Goal: Task Accomplishment & Management: Manage account settings

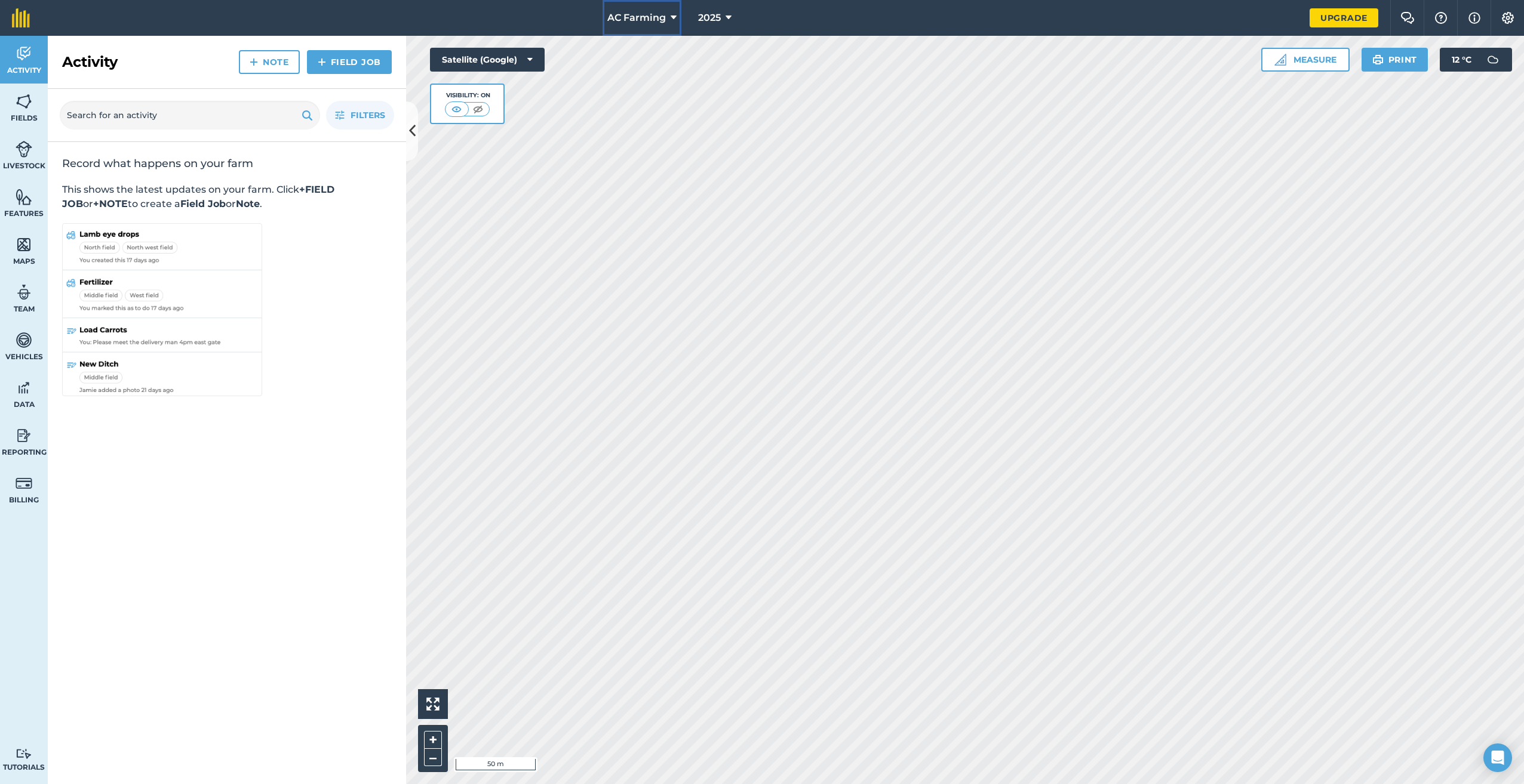
click at [669, 21] on button "AC Farming" at bounding box center [642, 18] width 79 height 36
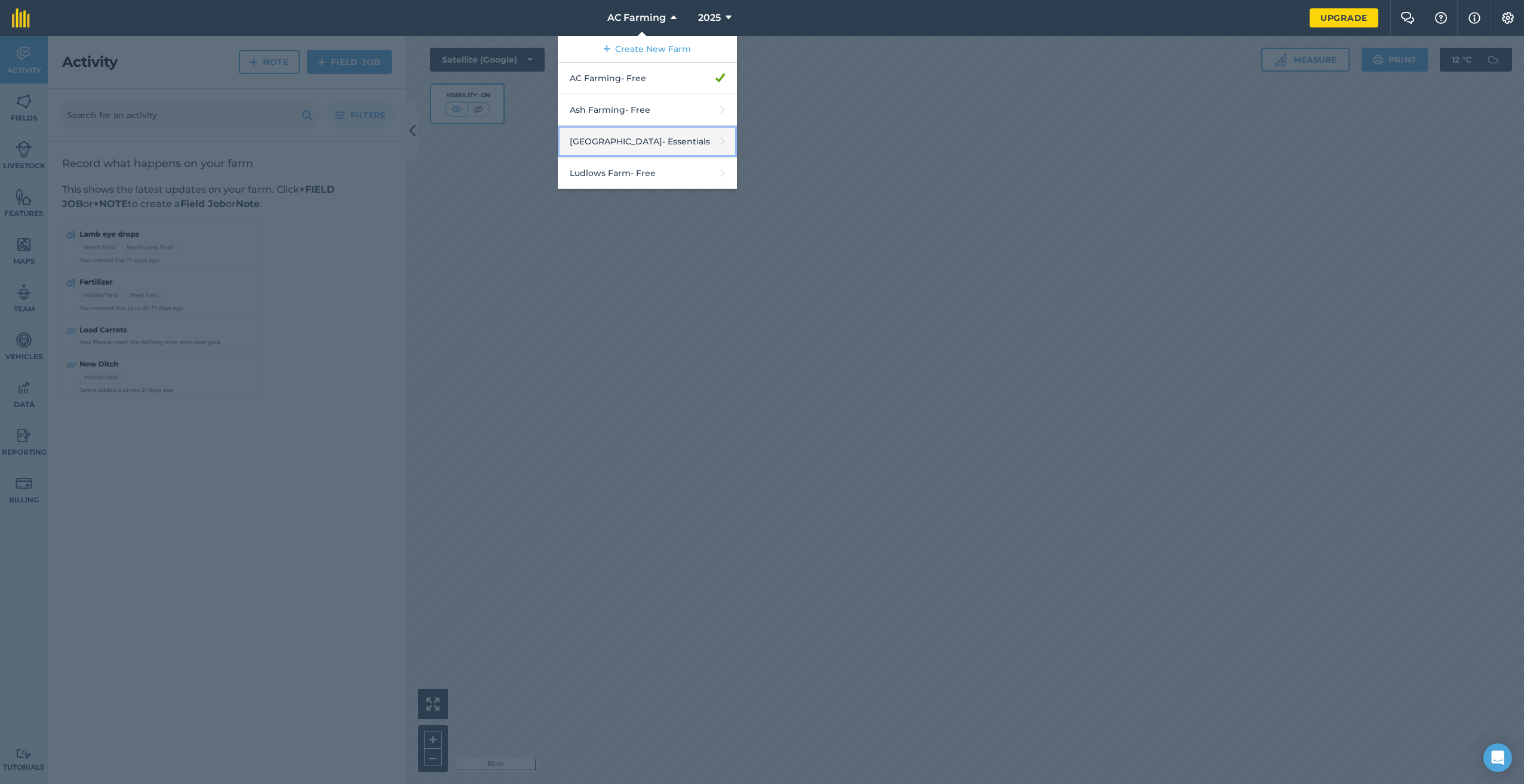
click at [618, 139] on link "Camerton Farm - Essentials" at bounding box center [647, 141] width 179 height 31
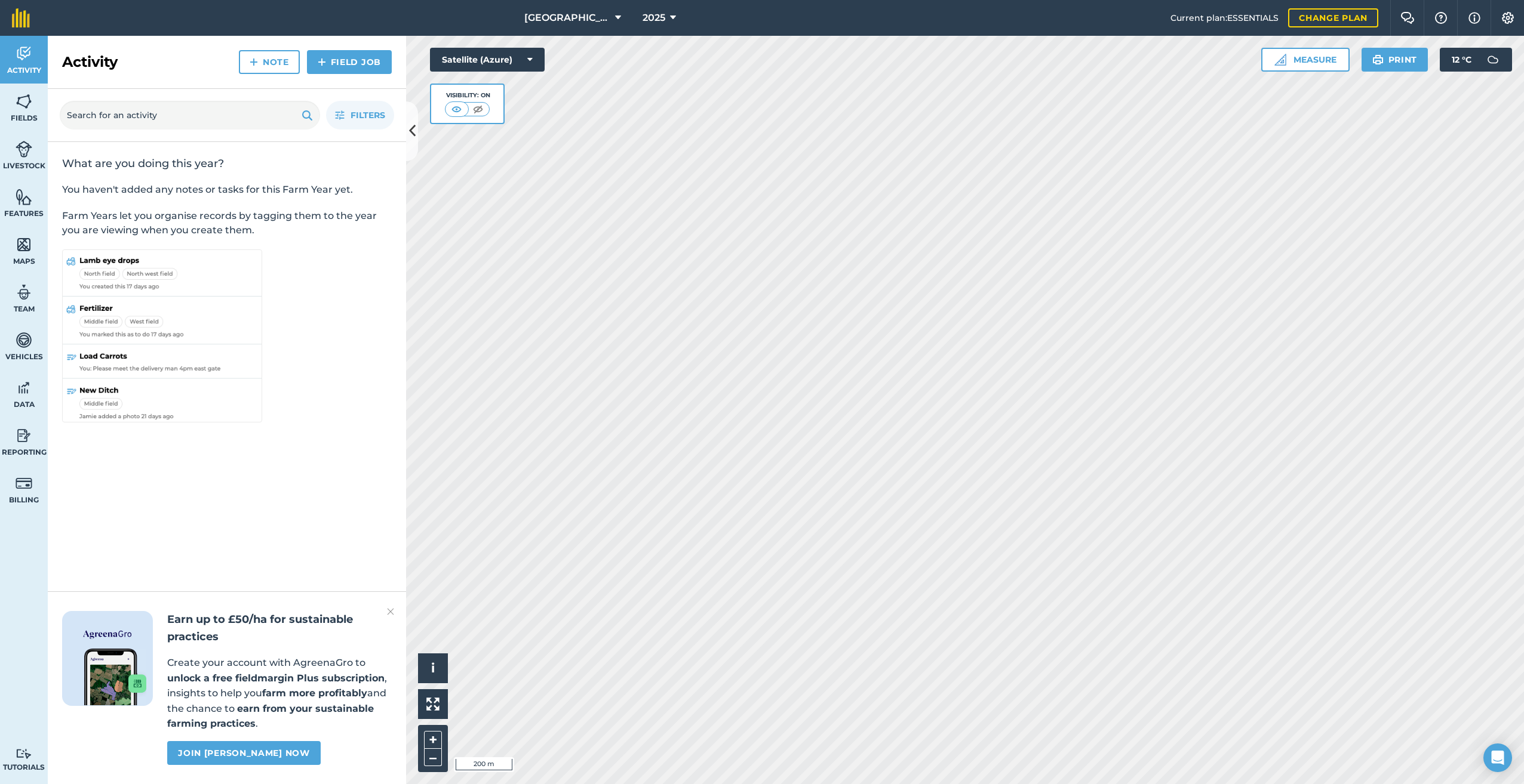
click at [963, 0] on html "[GEOGRAPHIC_DATA] 2025 Current plan : ESSENTIALS Change plan Farm Chat Help Inf…" at bounding box center [762, 392] width 1524 height 784
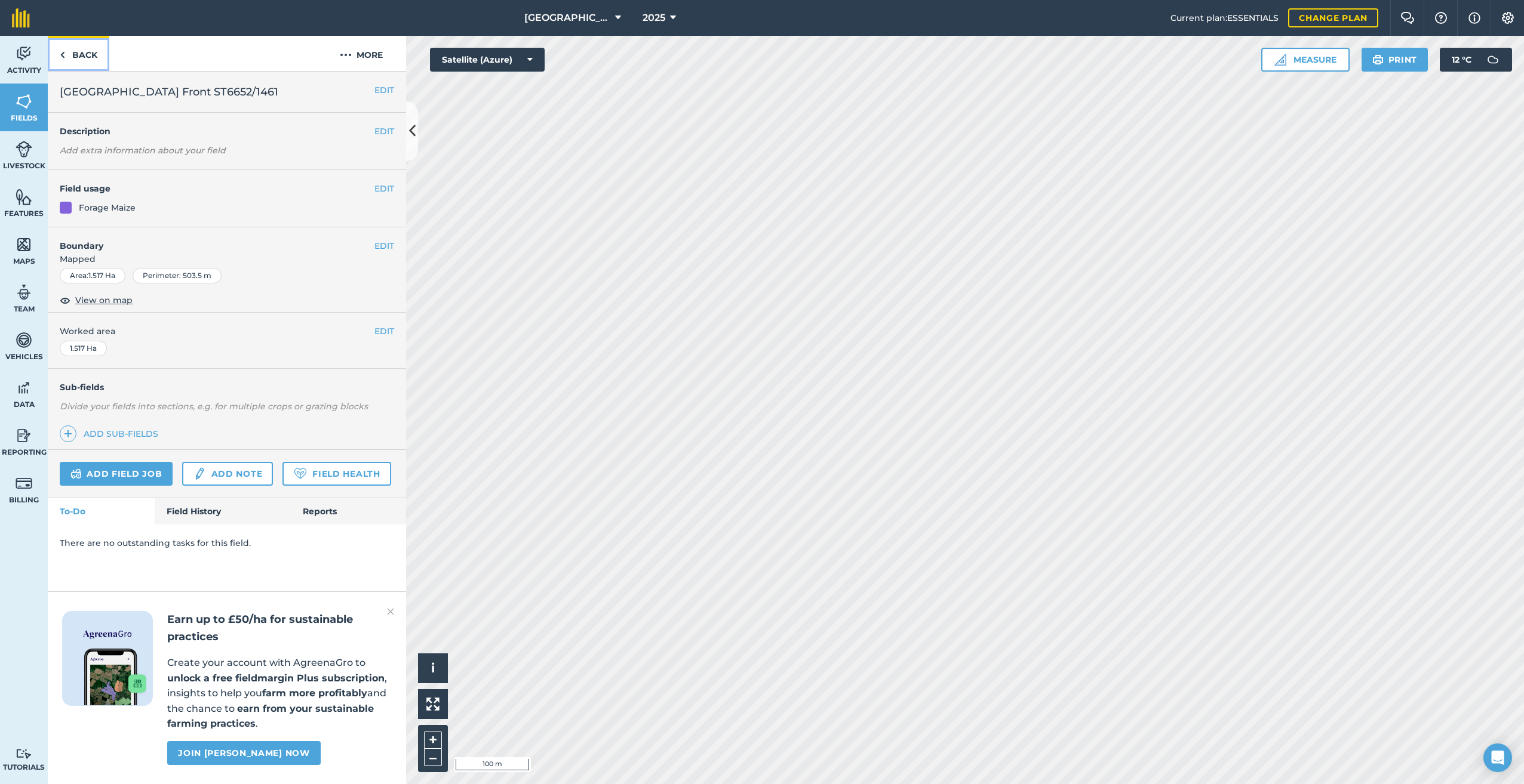
click at [92, 55] on link "Back" at bounding box center [79, 53] width 61 height 35
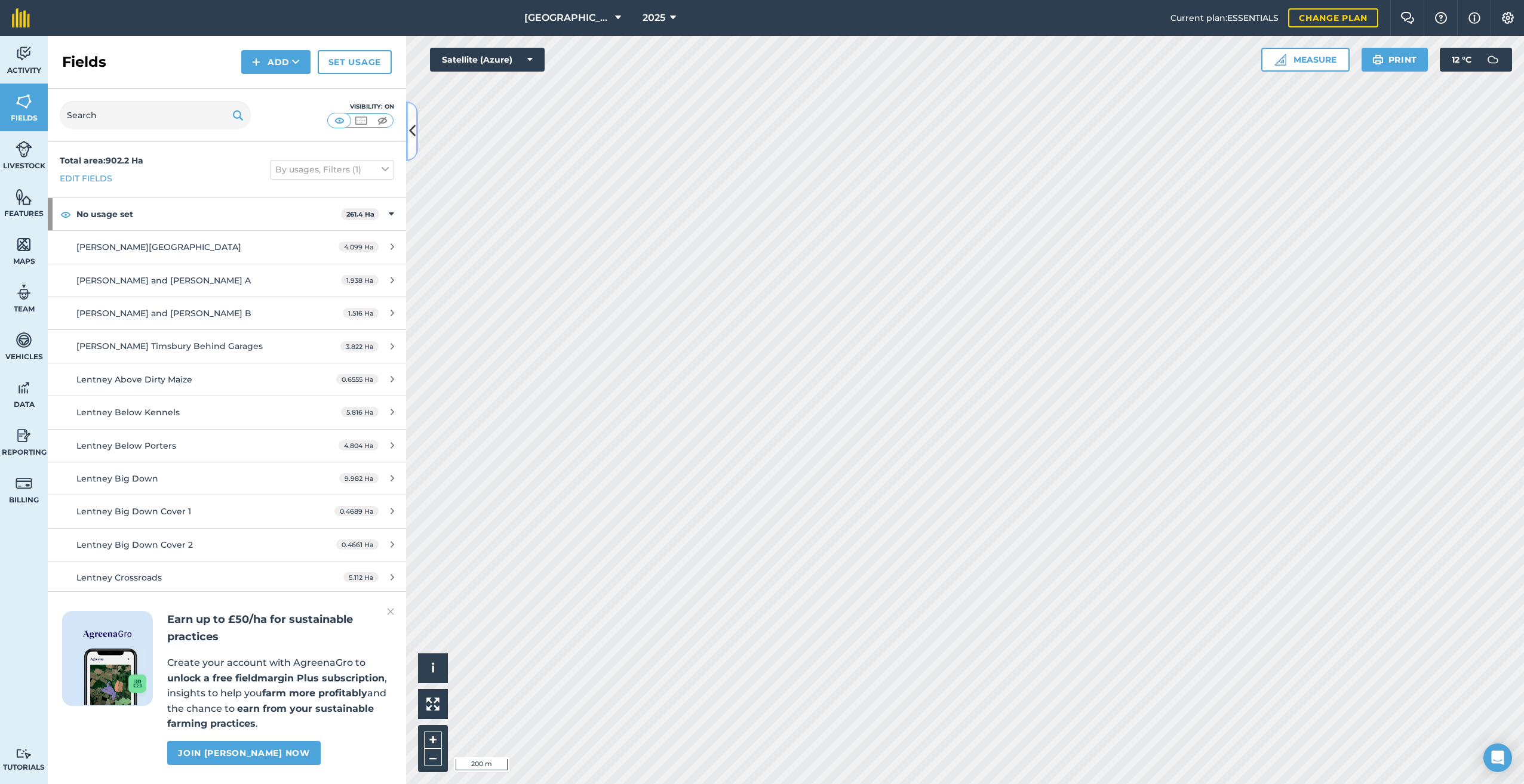
click at [413, 130] on icon at bounding box center [412, 131] width 6 height 21
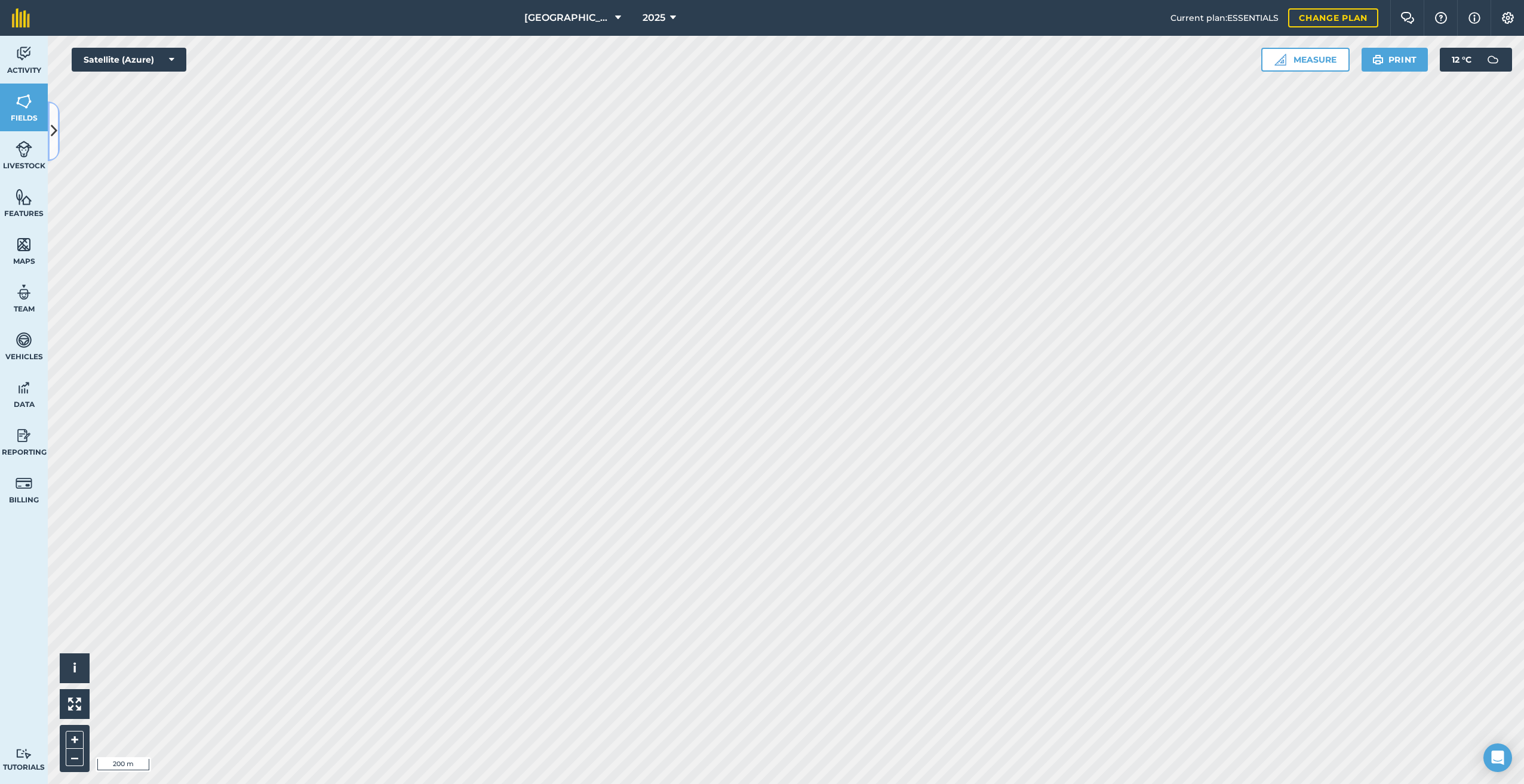
click at [53, 130] on icon at bounding box center [54, 131] width 6 height 21
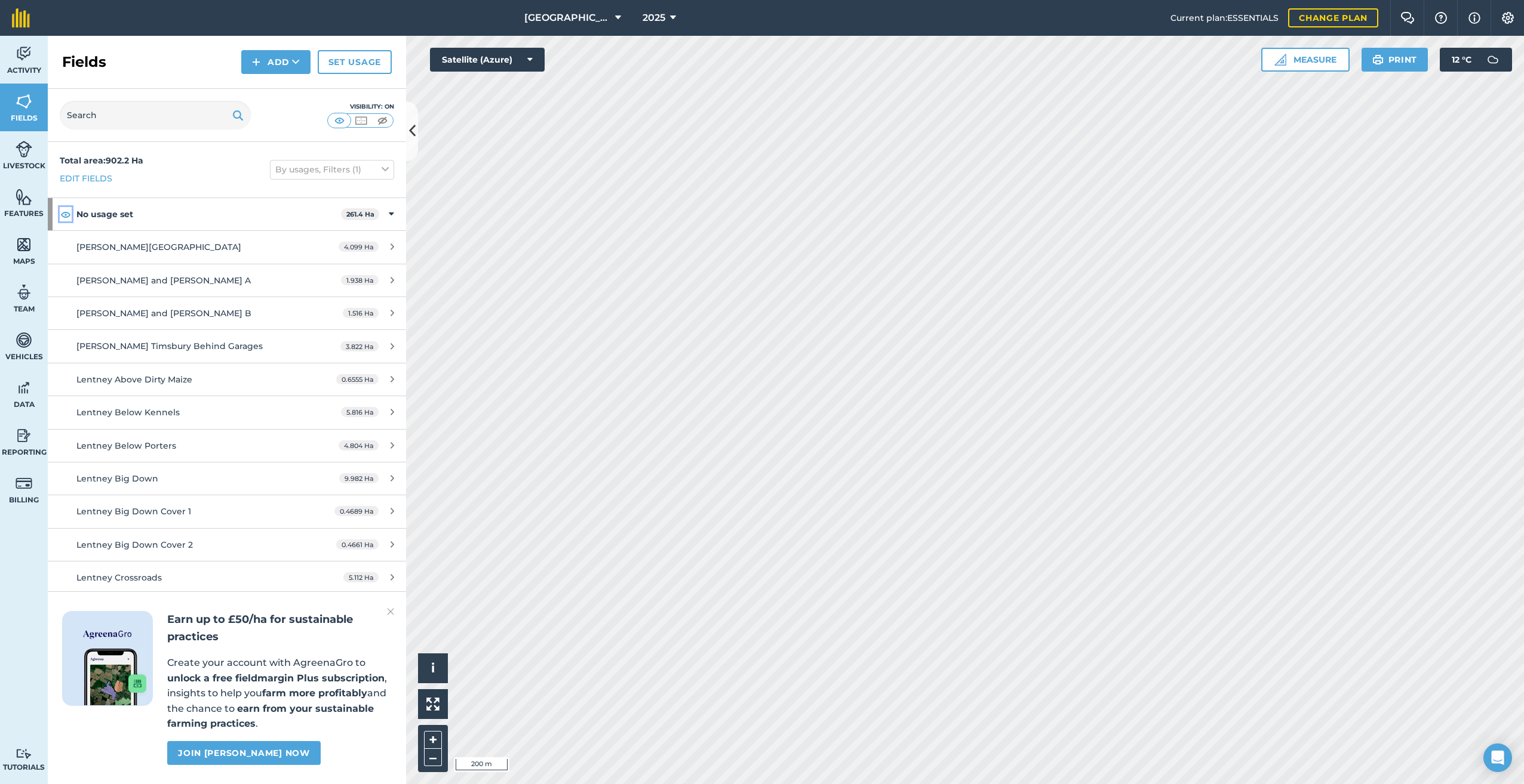
click at [62, 214] on img at bounding box center [65, 214] width 11 height 14
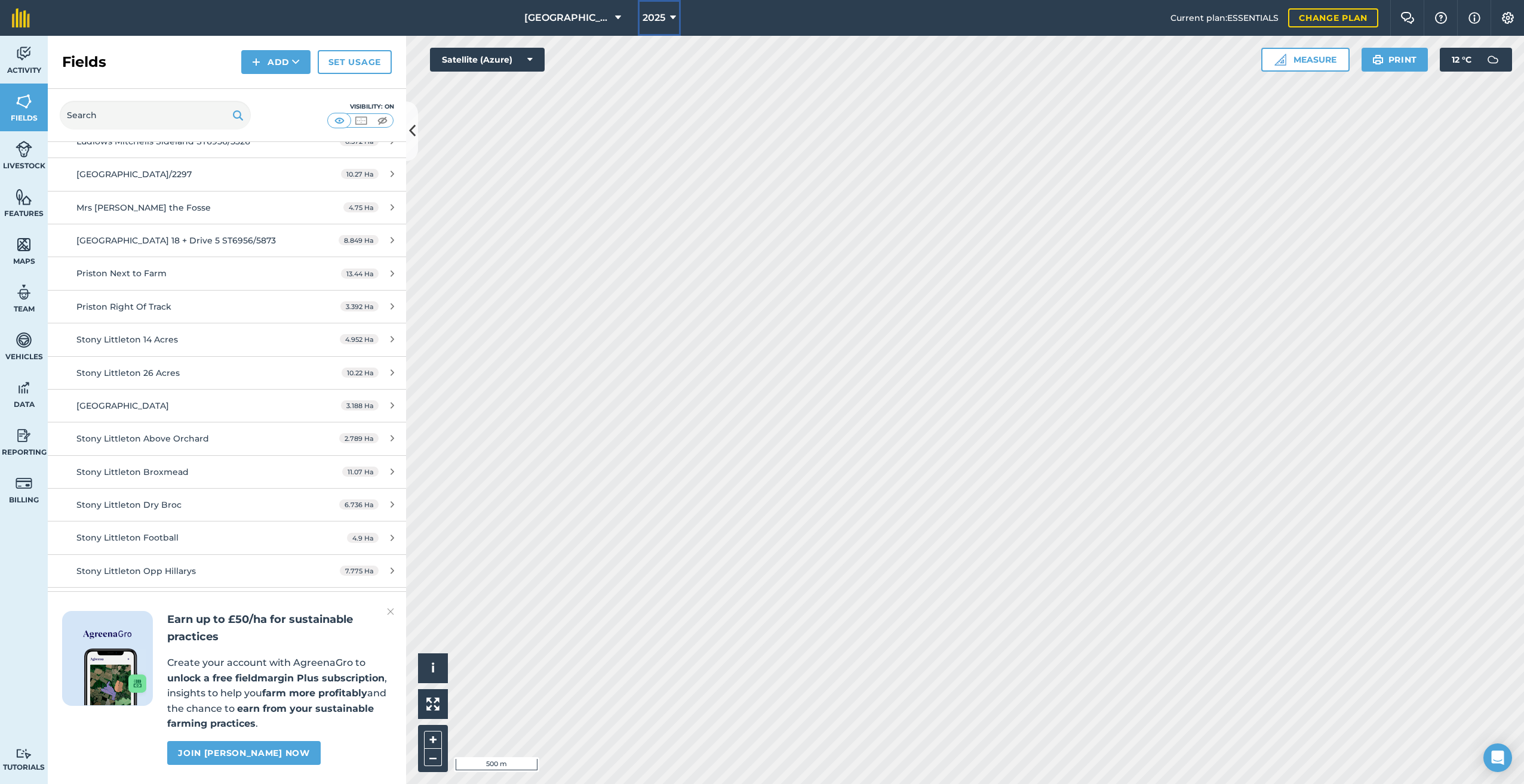
click at [670, 17] on icon at bounding box center [672, 18] width 6 height 14
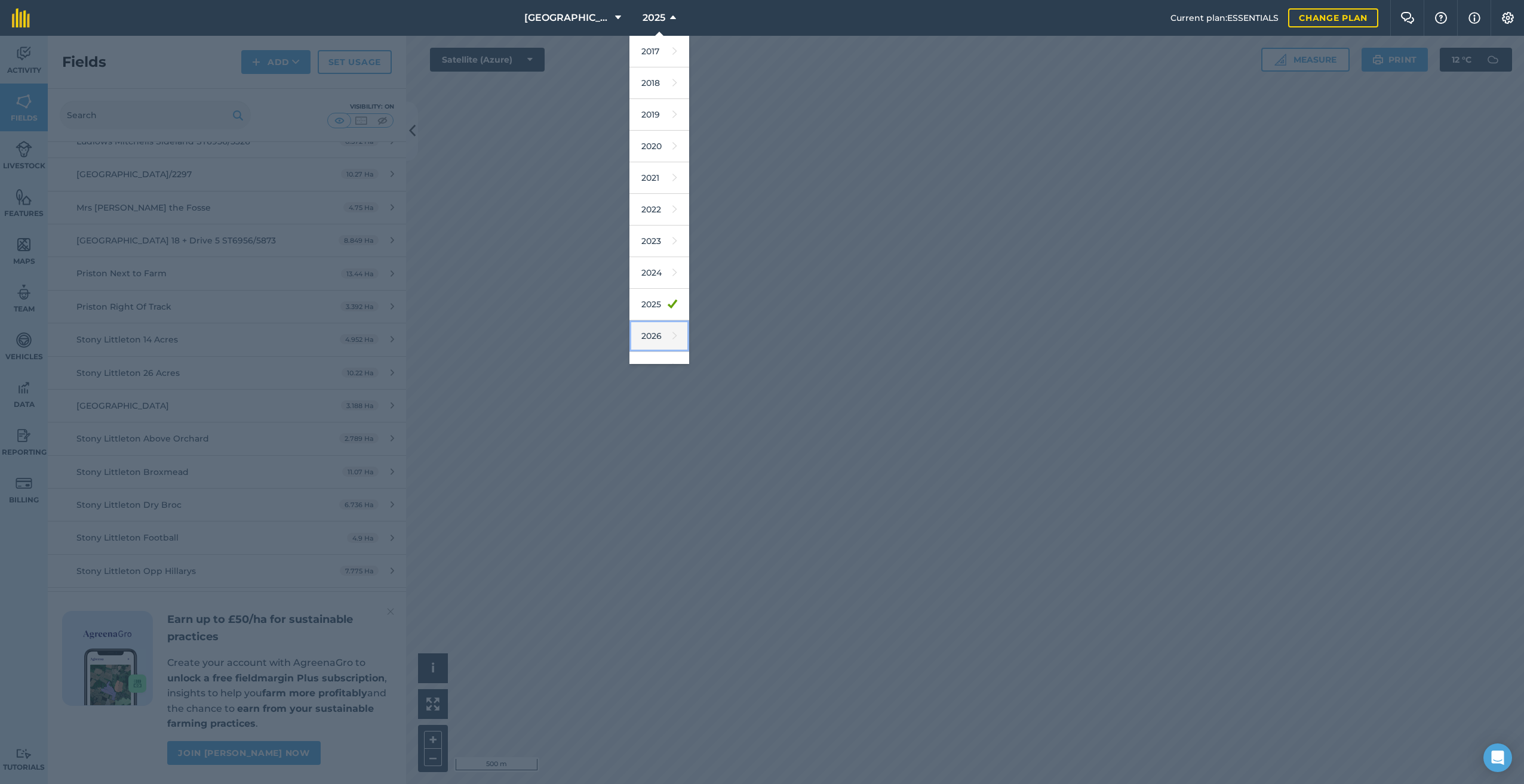
click at [648, 342] on link "2026" at bounding box center [659, 336] width 60 height 31
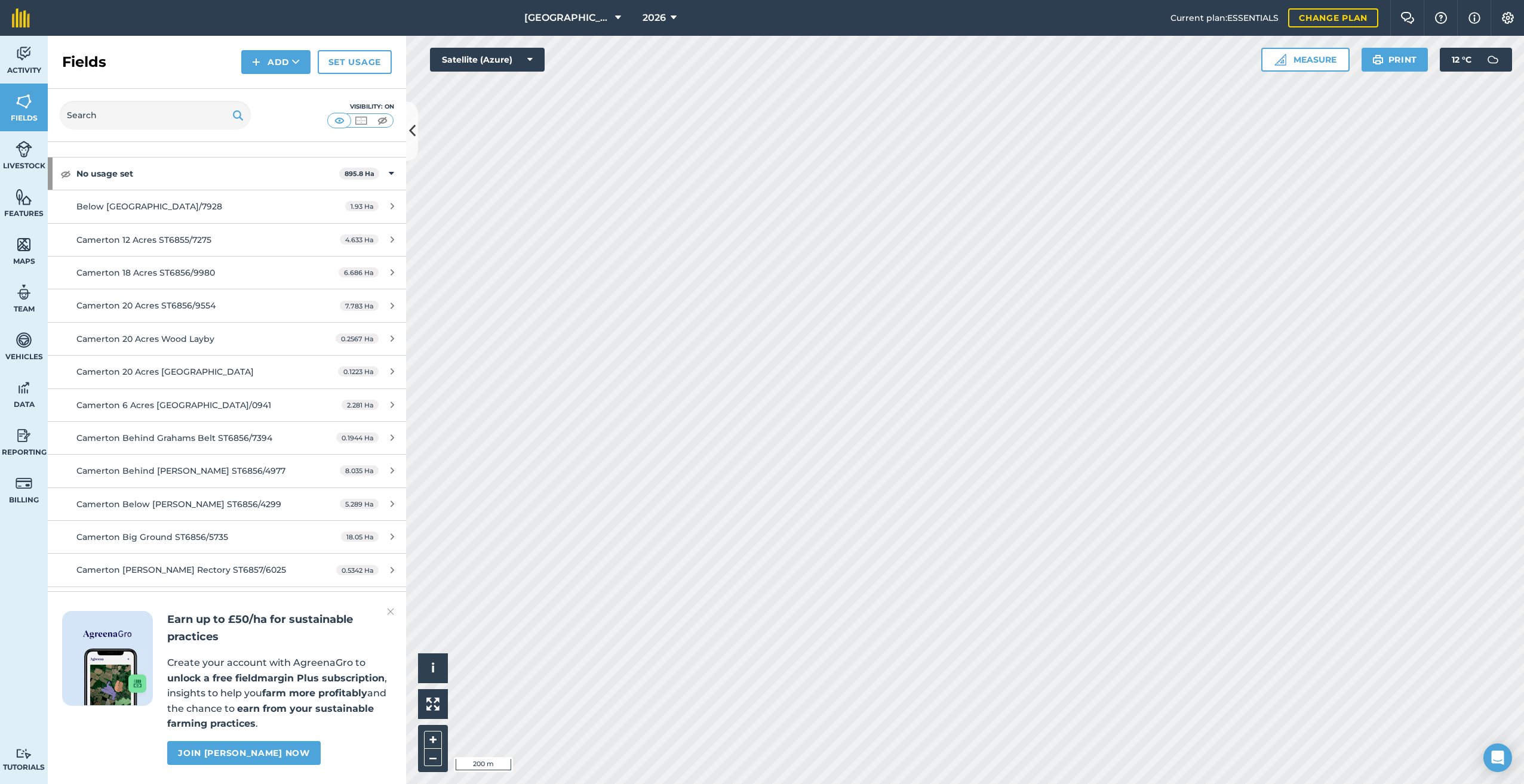
scroll to position [0, 0]
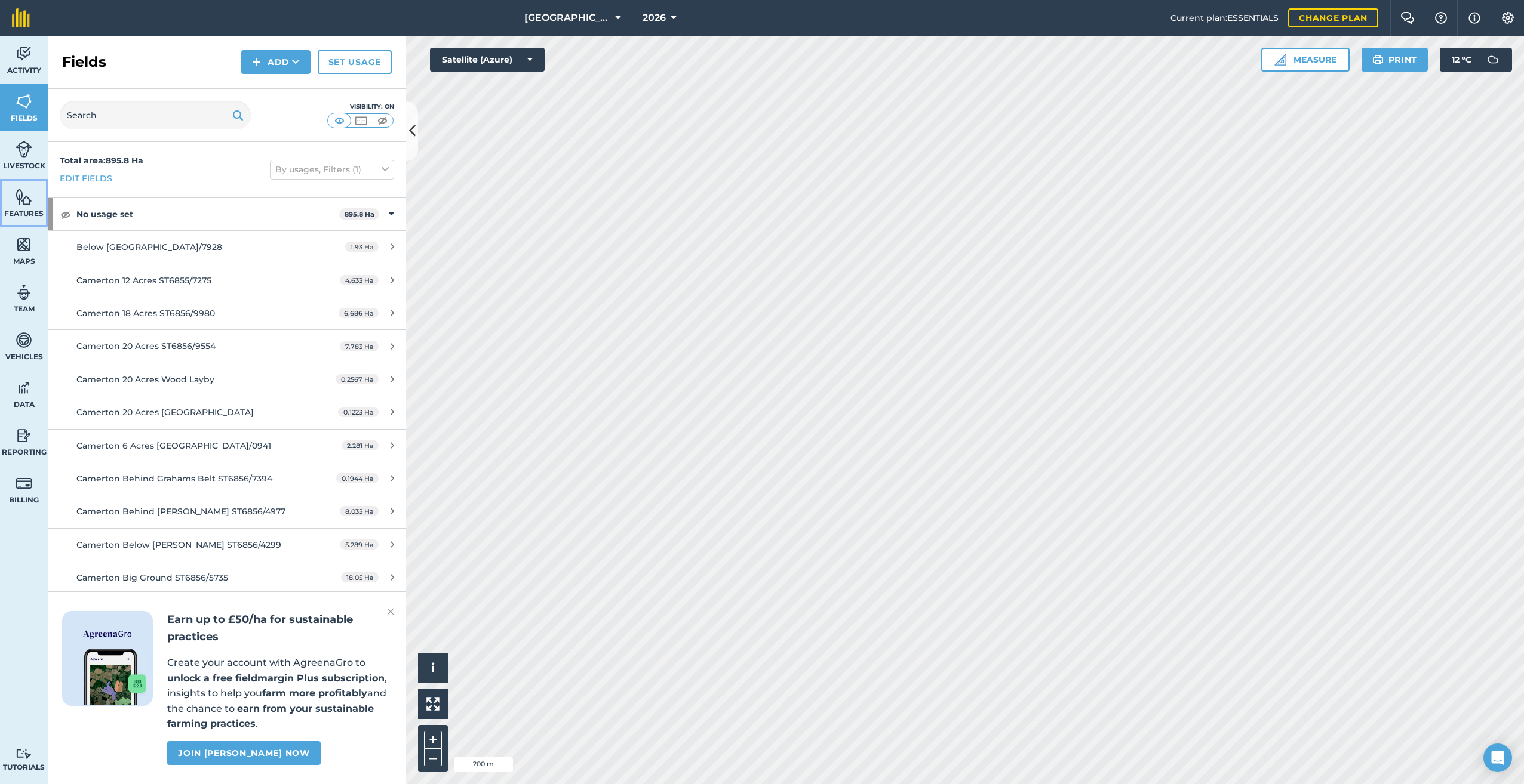
click at [20, 216] on span "Features" at bounding box center [24, 214] width 48 height 10
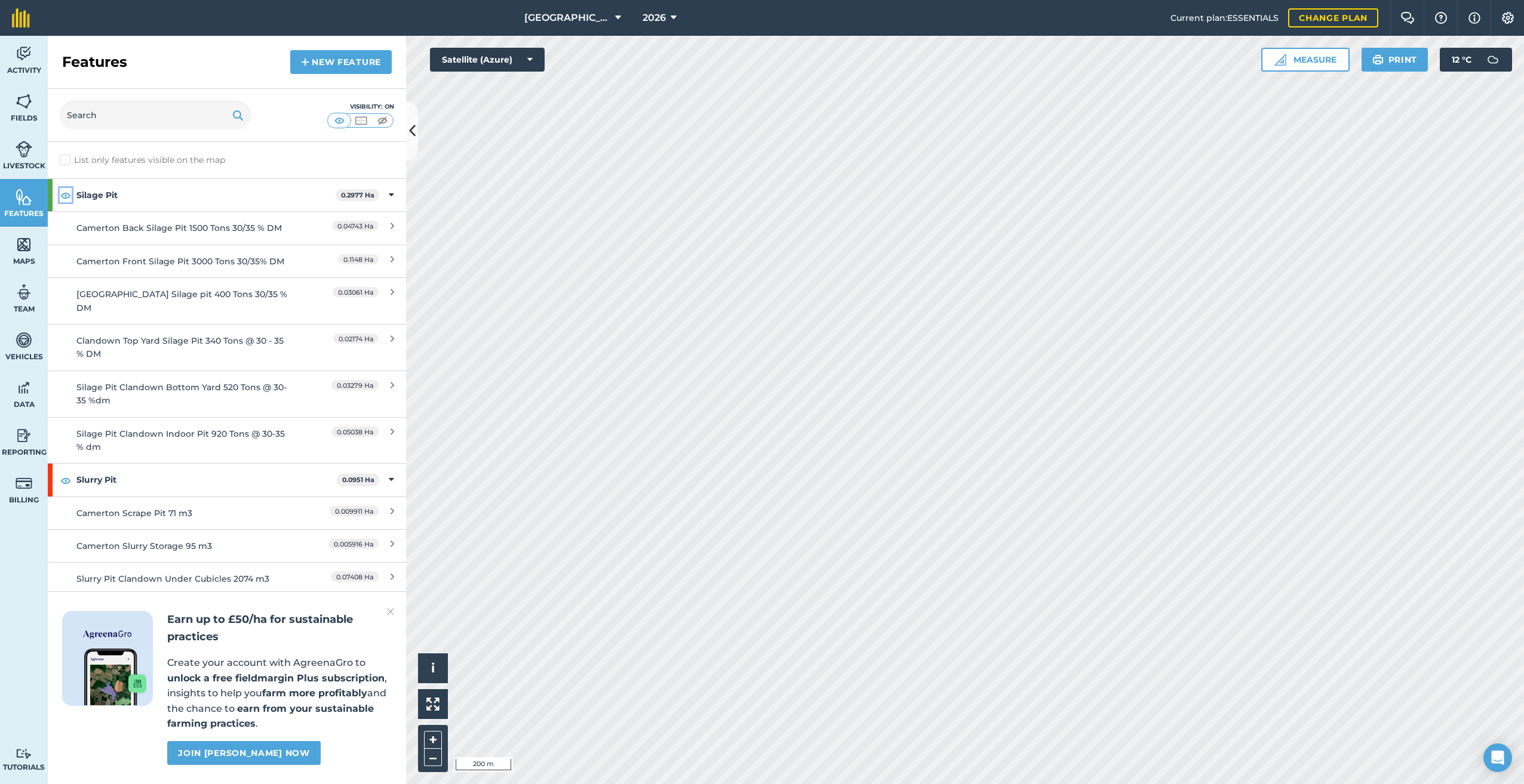
click at [67, 195] on img at bounding box center [65, 195] width 11 height 14
click at [383, 123] on img at bounding box center [382, 120] width 15 height 12
click at [341, 121] on img at bounding box center [339, 120] width 15 height 12
click at [63, 473] on img at bounding box center [65, 480] width 11 height 14
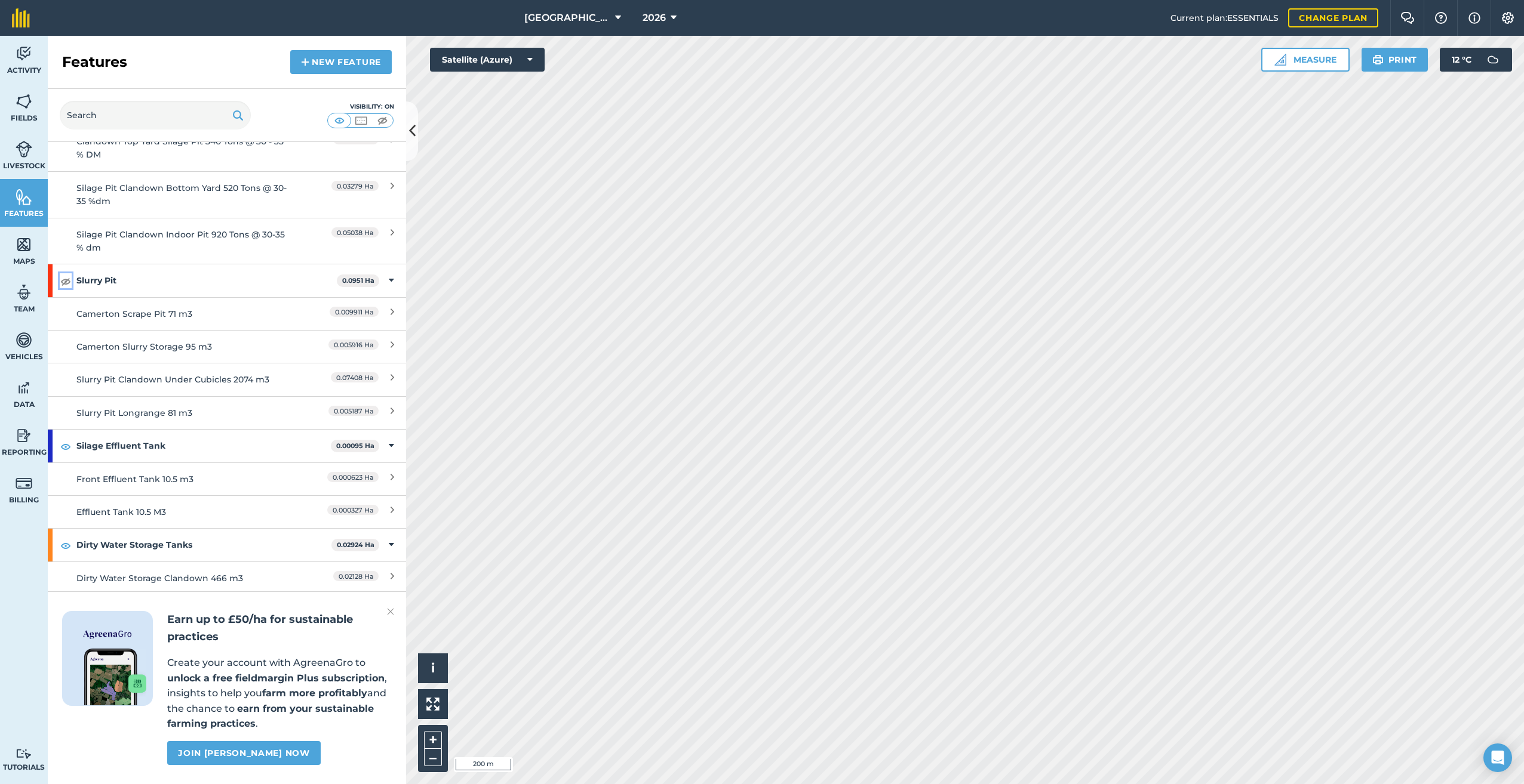
scroll to position [239, 0]
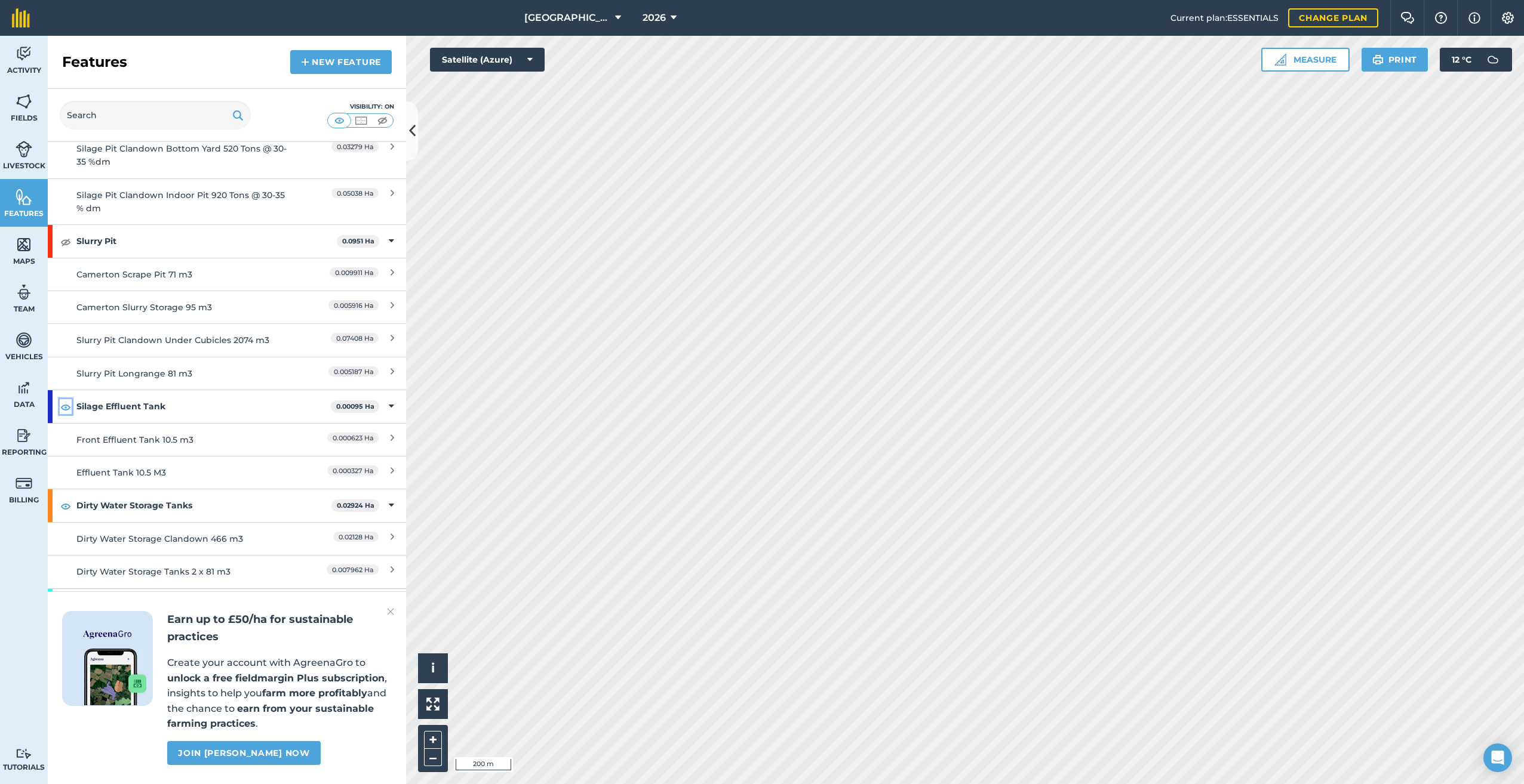
click at [63, 400] on img at bounding box center [65, 407] width 11 height 14
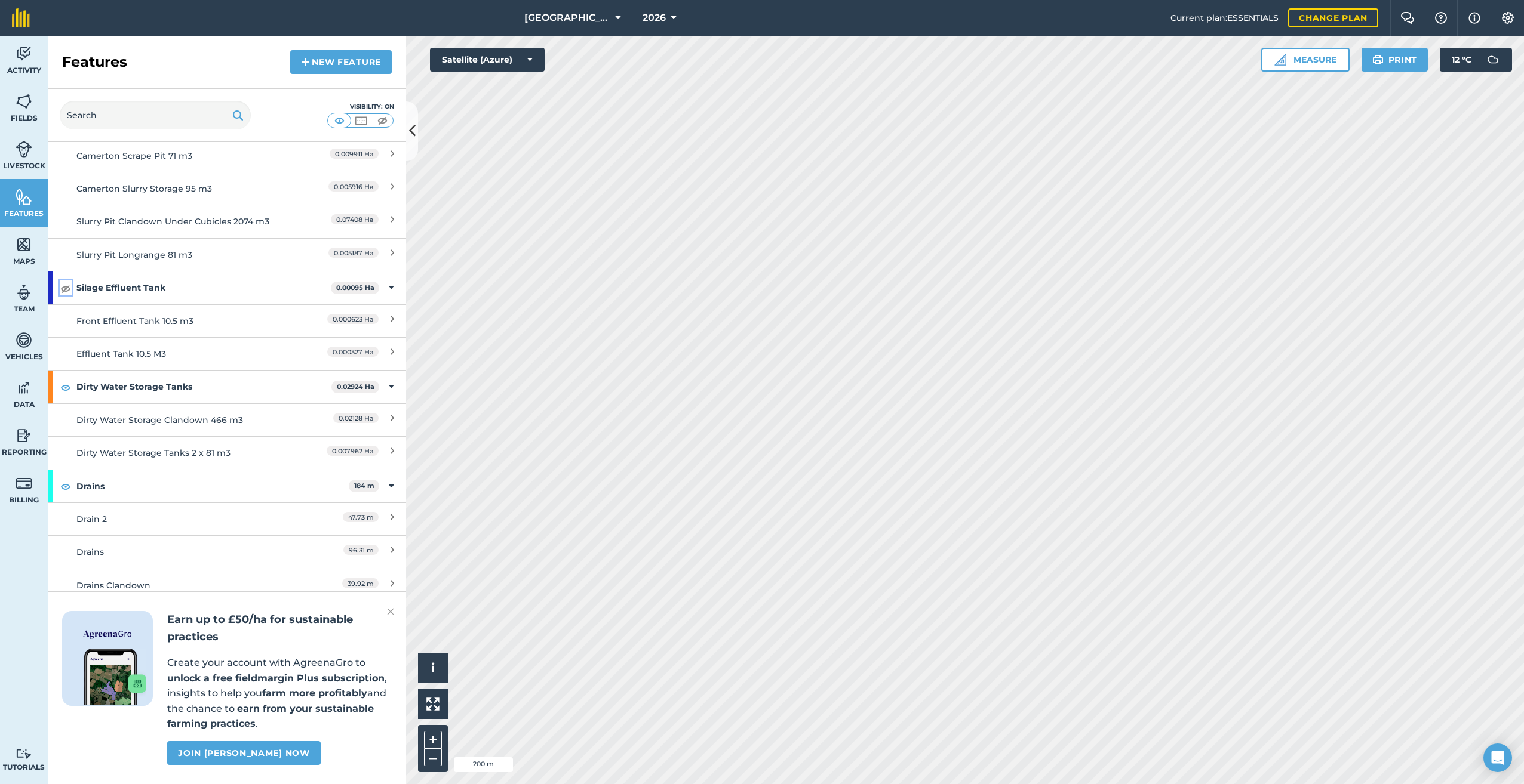
scroll to position [358, 0]
click at [67, 380] on img at bounding box center [65, 387] width 11 height 14
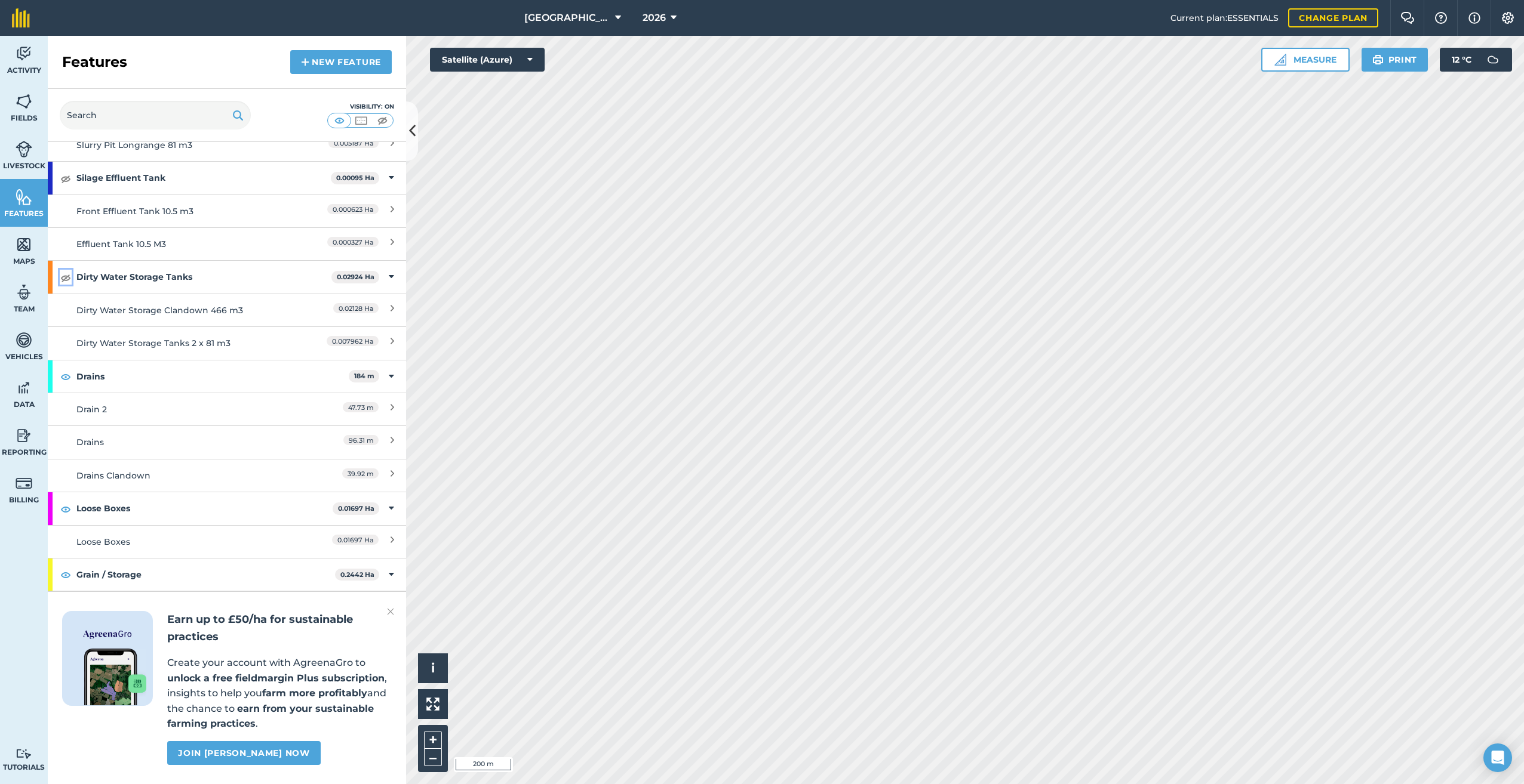
scroll to position [478, 0]
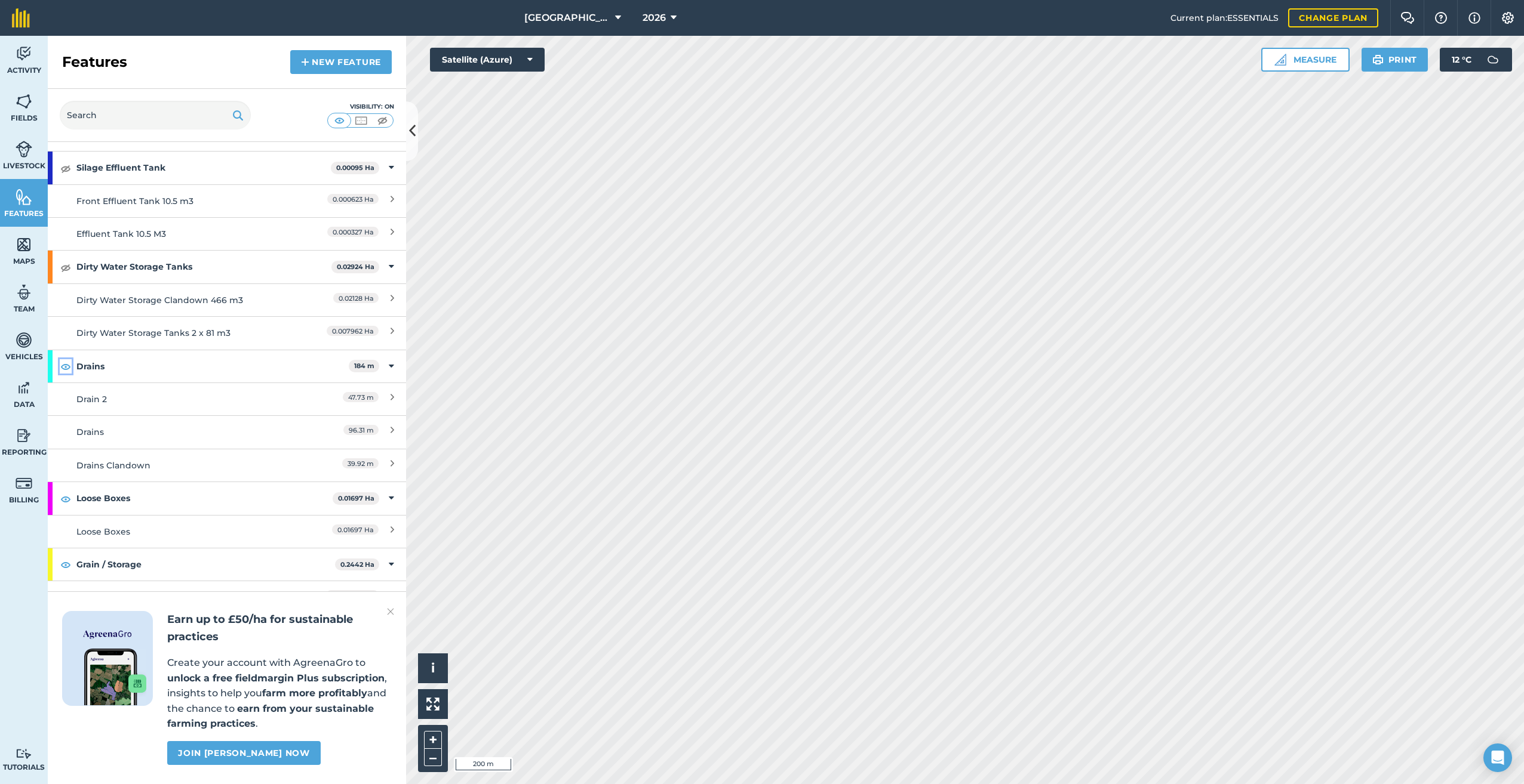
click at [64, 359] on img at bounding box center [65, 366] width 11 height 14
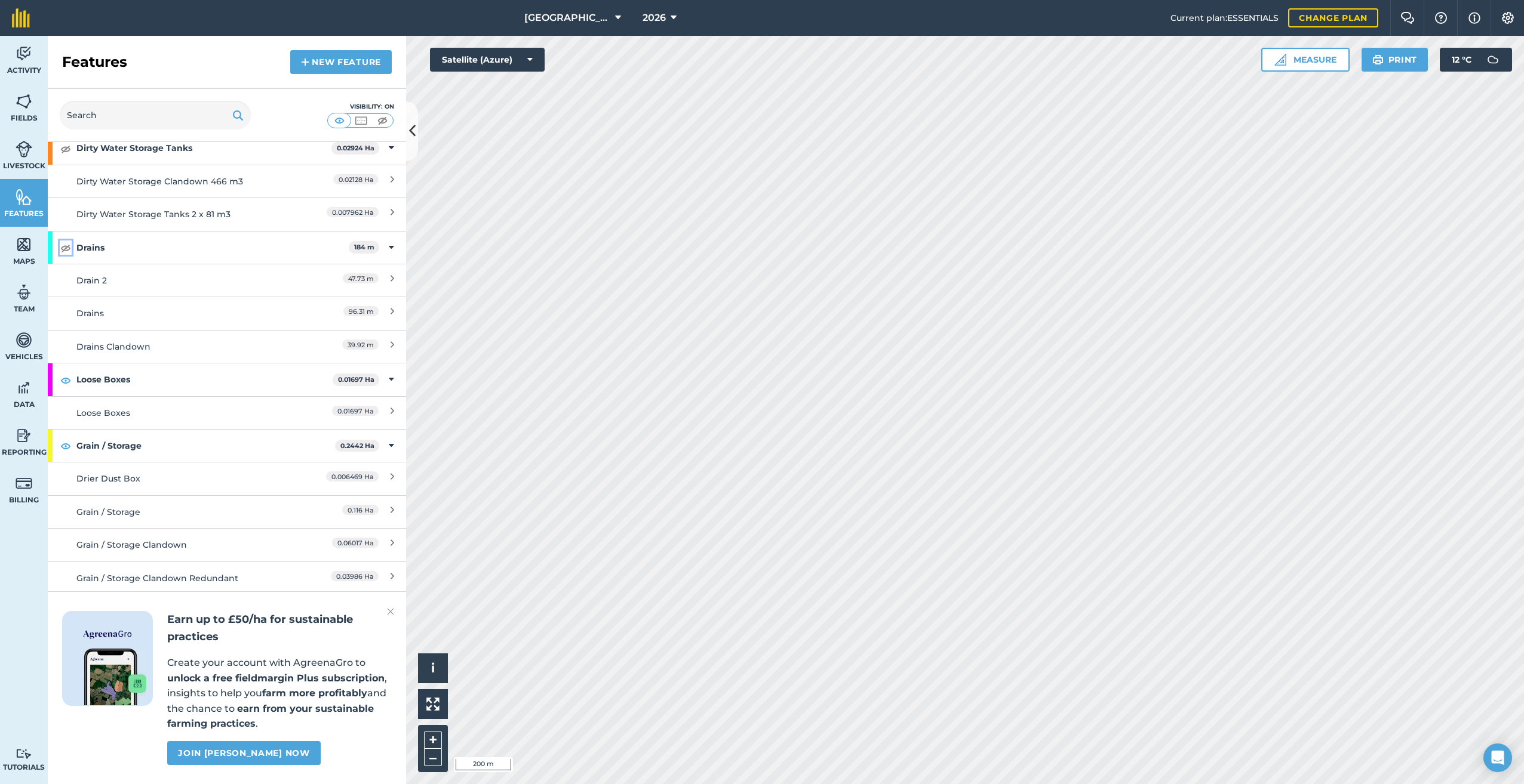
scroll to position [597, 0]
click at [64, 372] on img at bounding box center [65, 379] width 11 height 14
click at [65, 438] on img at bounding box center [65, 445] width 11 height 14
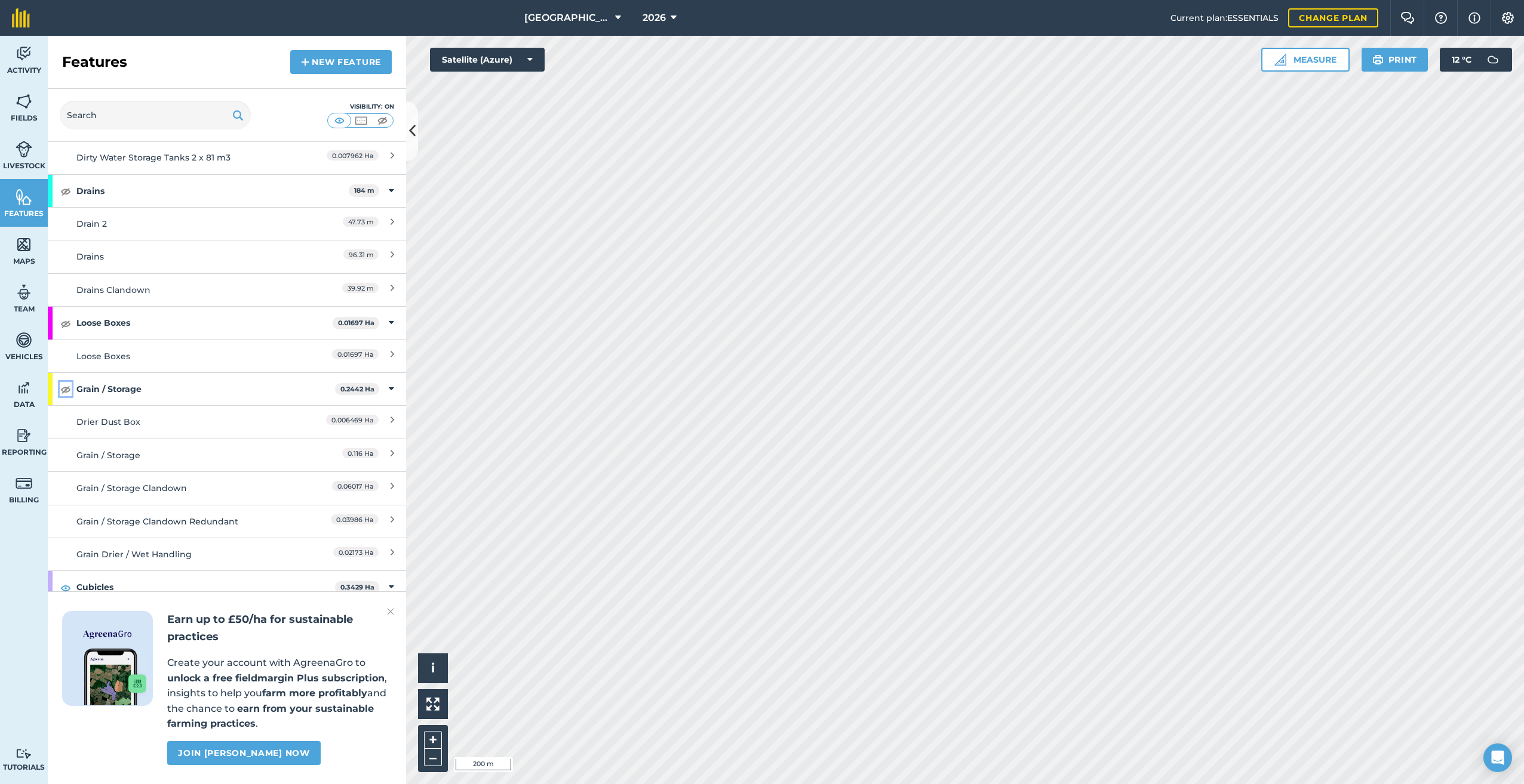
scroll to position [776, 0]
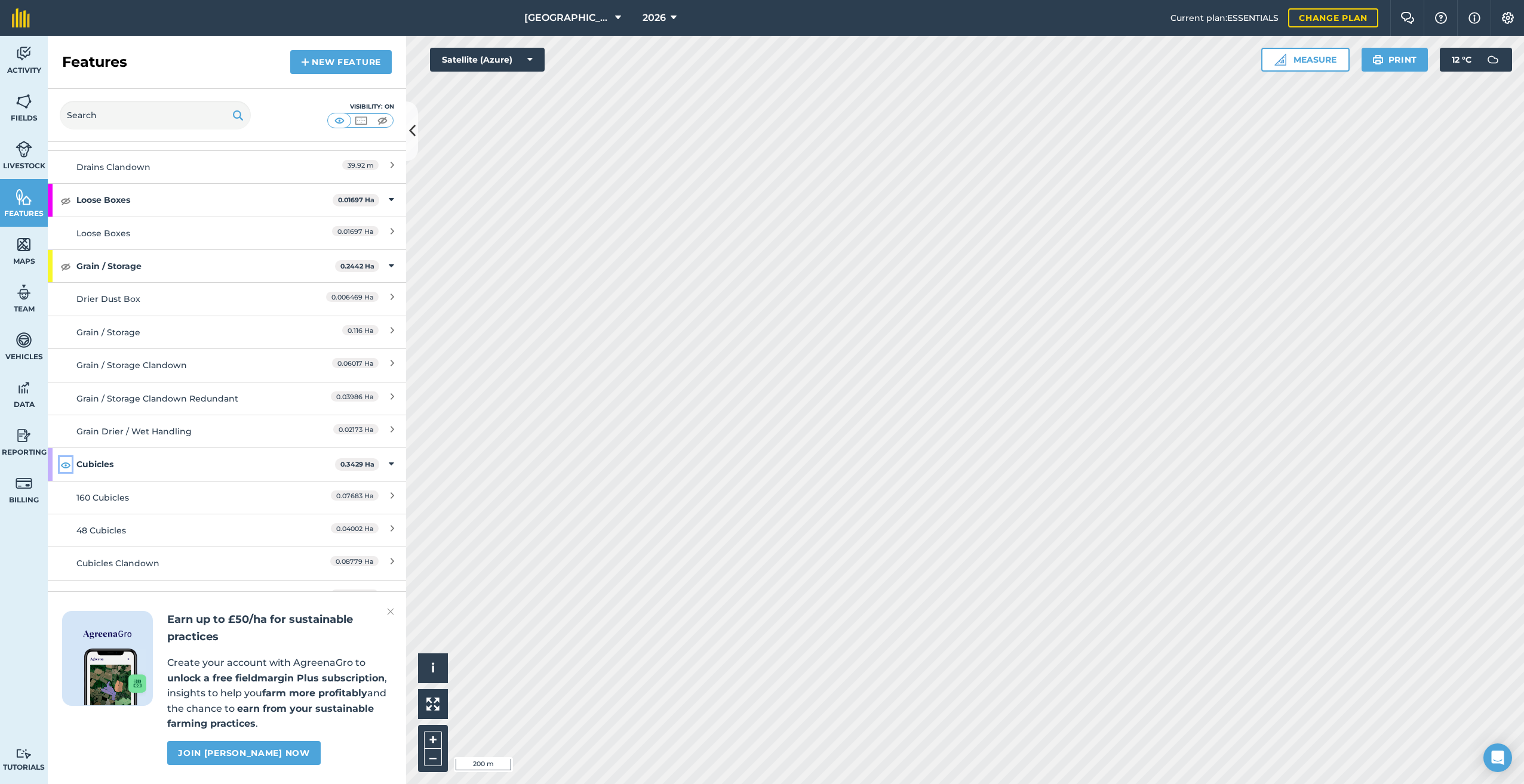
click at [63, 458] on img at bounding box center [65, 465] width 11 height 14
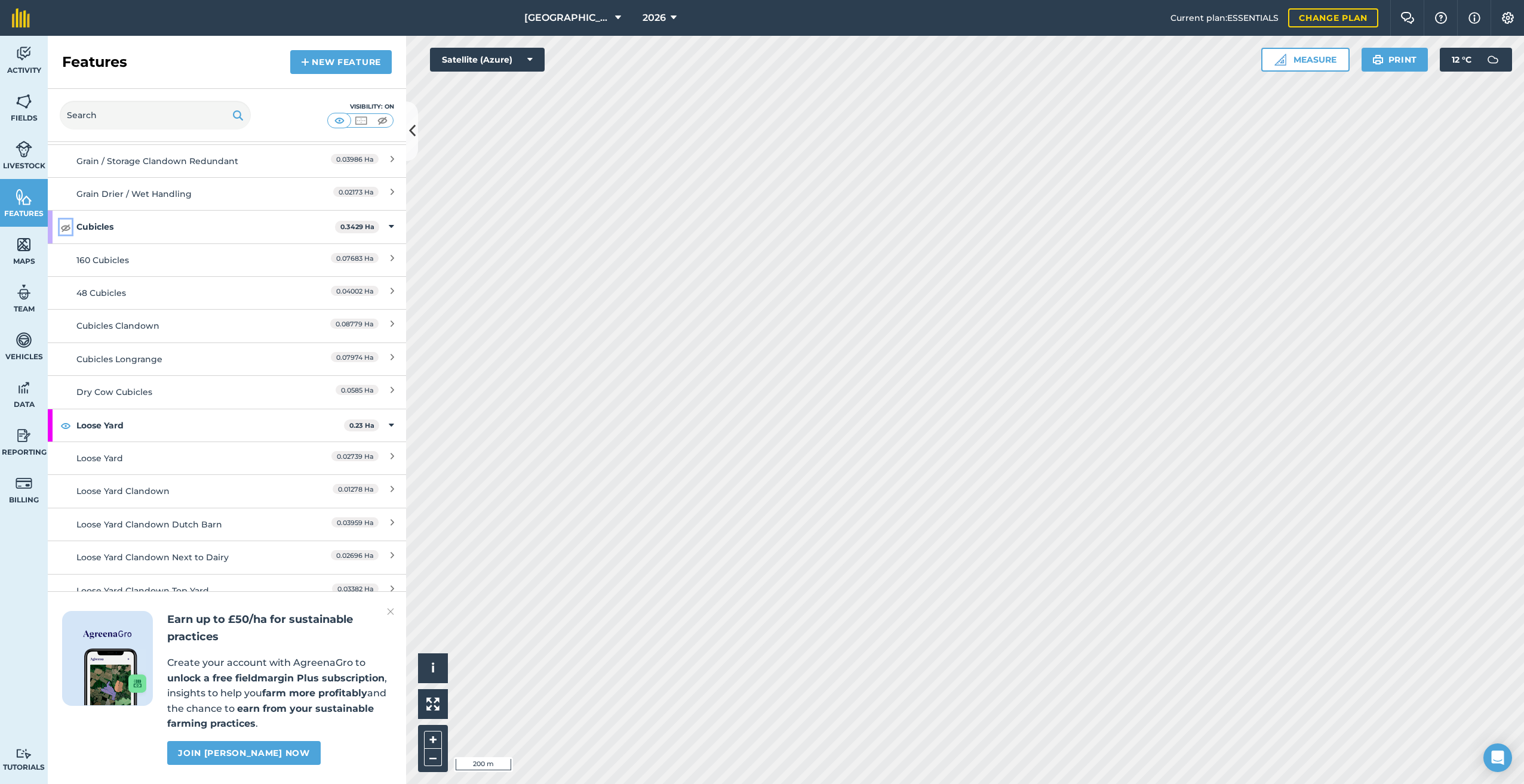
scroll to position [1014, 0]
click at [65, 417] on img at bounding box center [65, 424] width 11 height 14
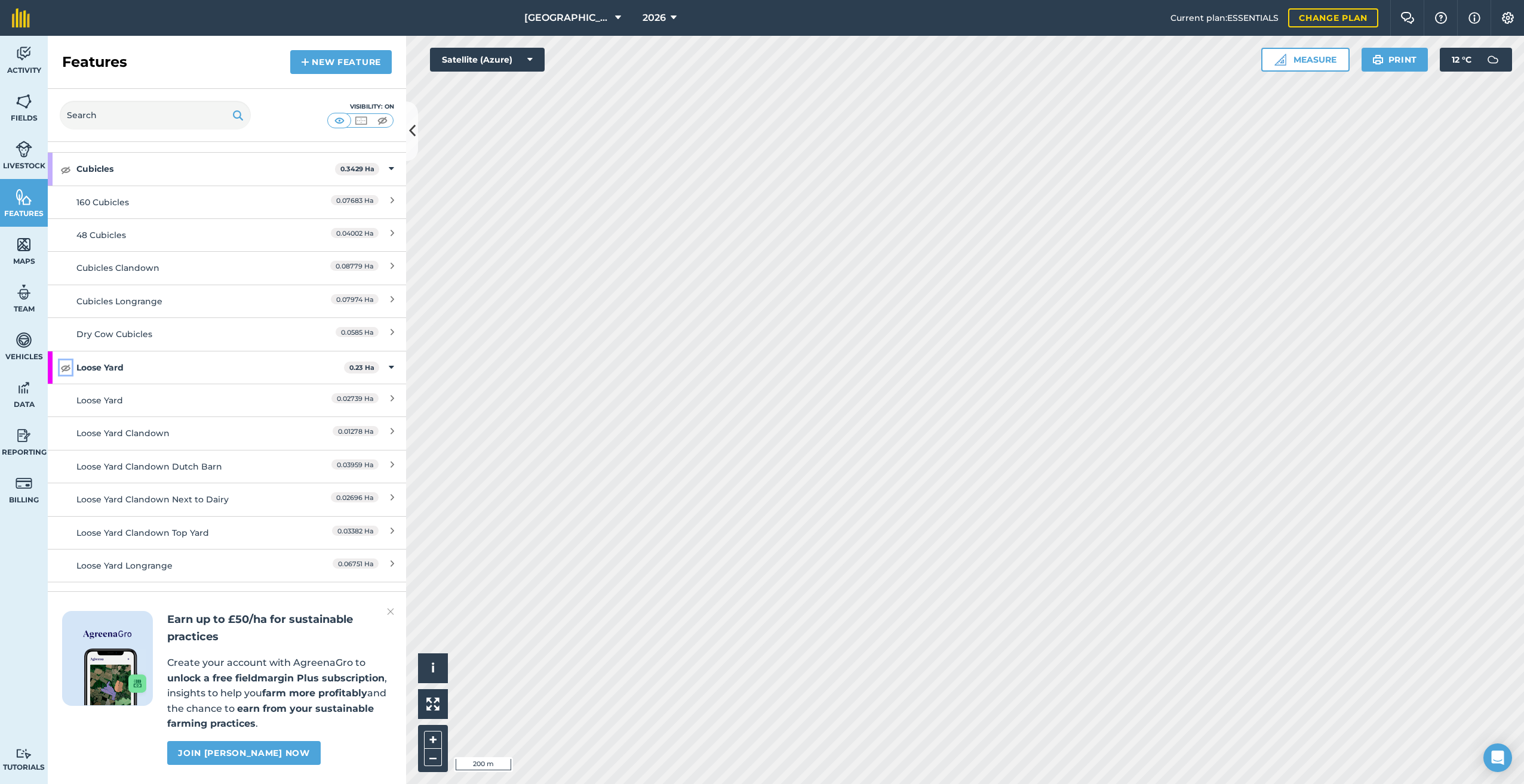
scroll to position [1253, 0]
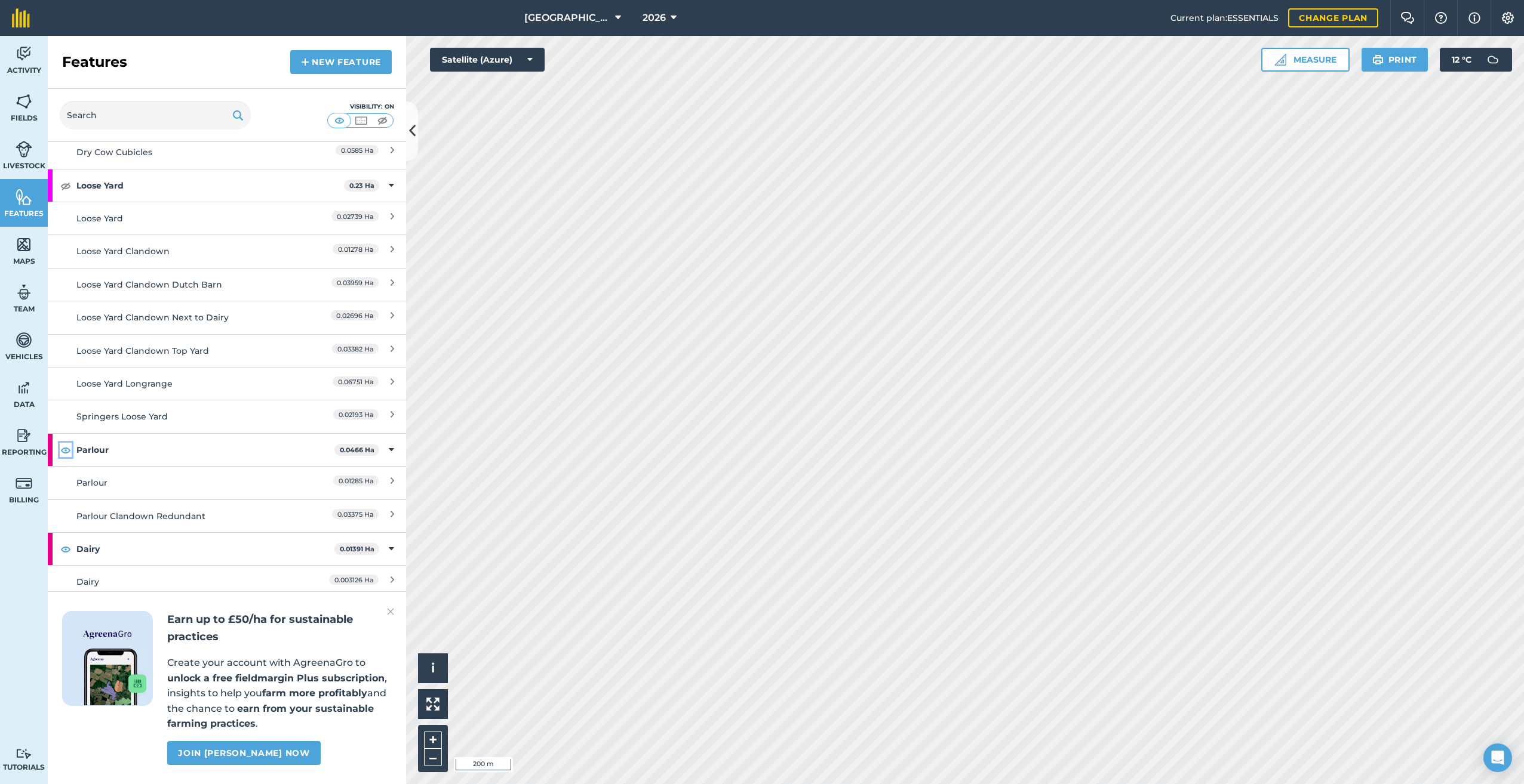
click at [65, 443] on img at bounding box center [65, 450] width 11 height 14
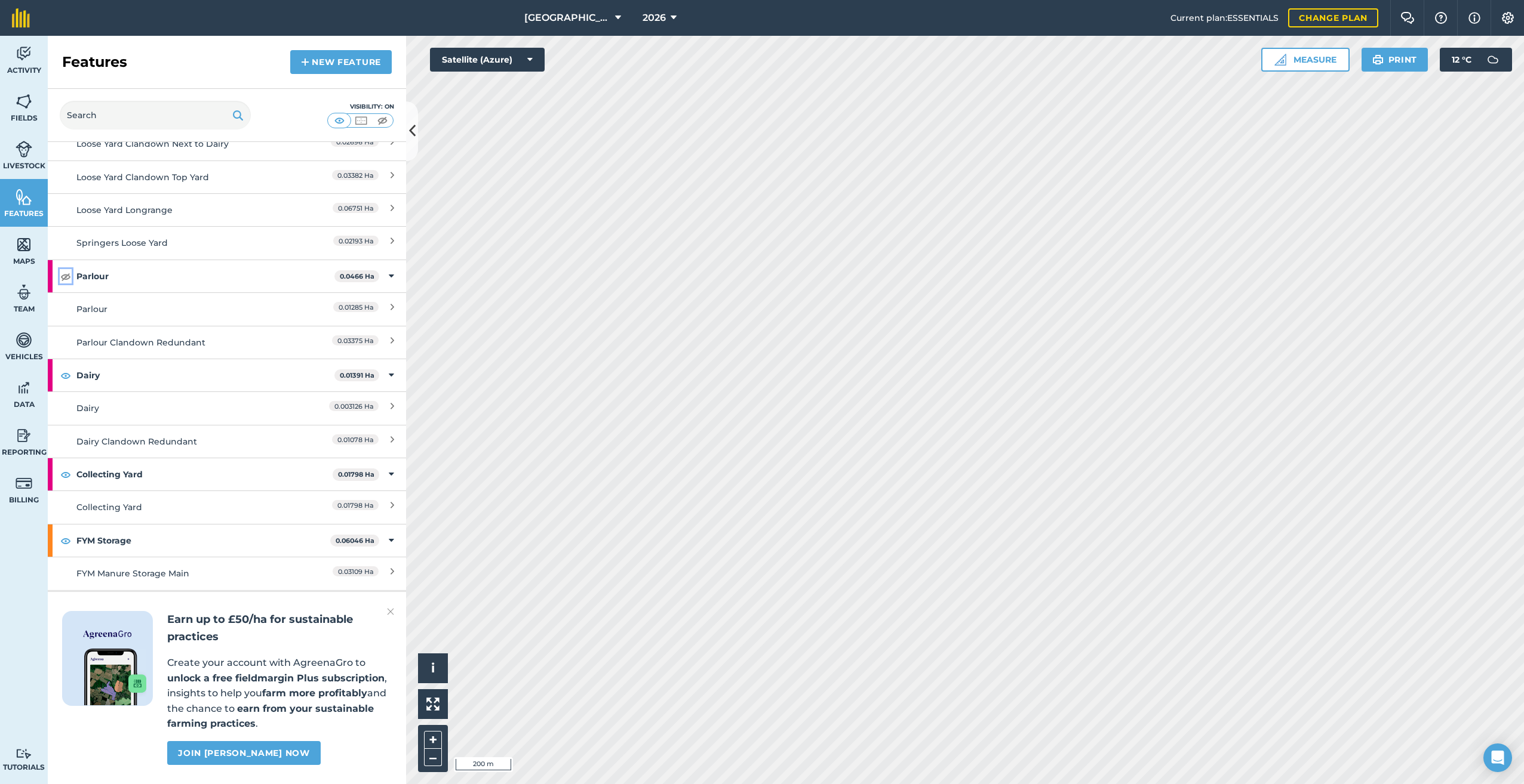
scroll to position [1432, 0]
click at [65, 363] on img at bounding box center [65, 370] width 11 height 14
click at [66, 462] on img at bounding box center [65, 469] width 11 height 14
click at [64, 528] on img at bounding box center [65, 535] width 11 height 14
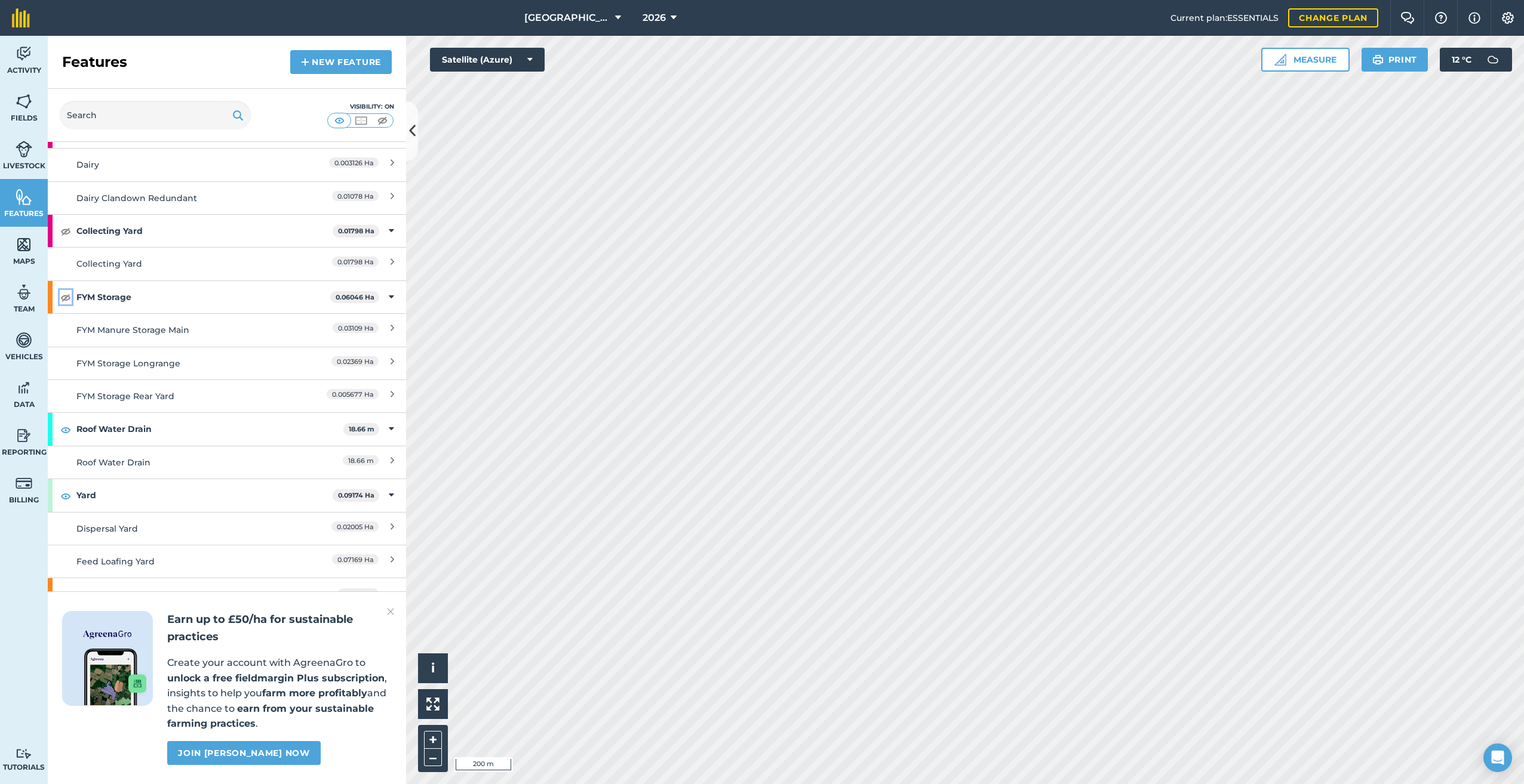
scroll to position [1671, 0]
click at [65, 422] on img at bounding box center [65, 429] width 11 height 14
click at [67, 488] on img at bounding box center [65, 495] width 11 height 14
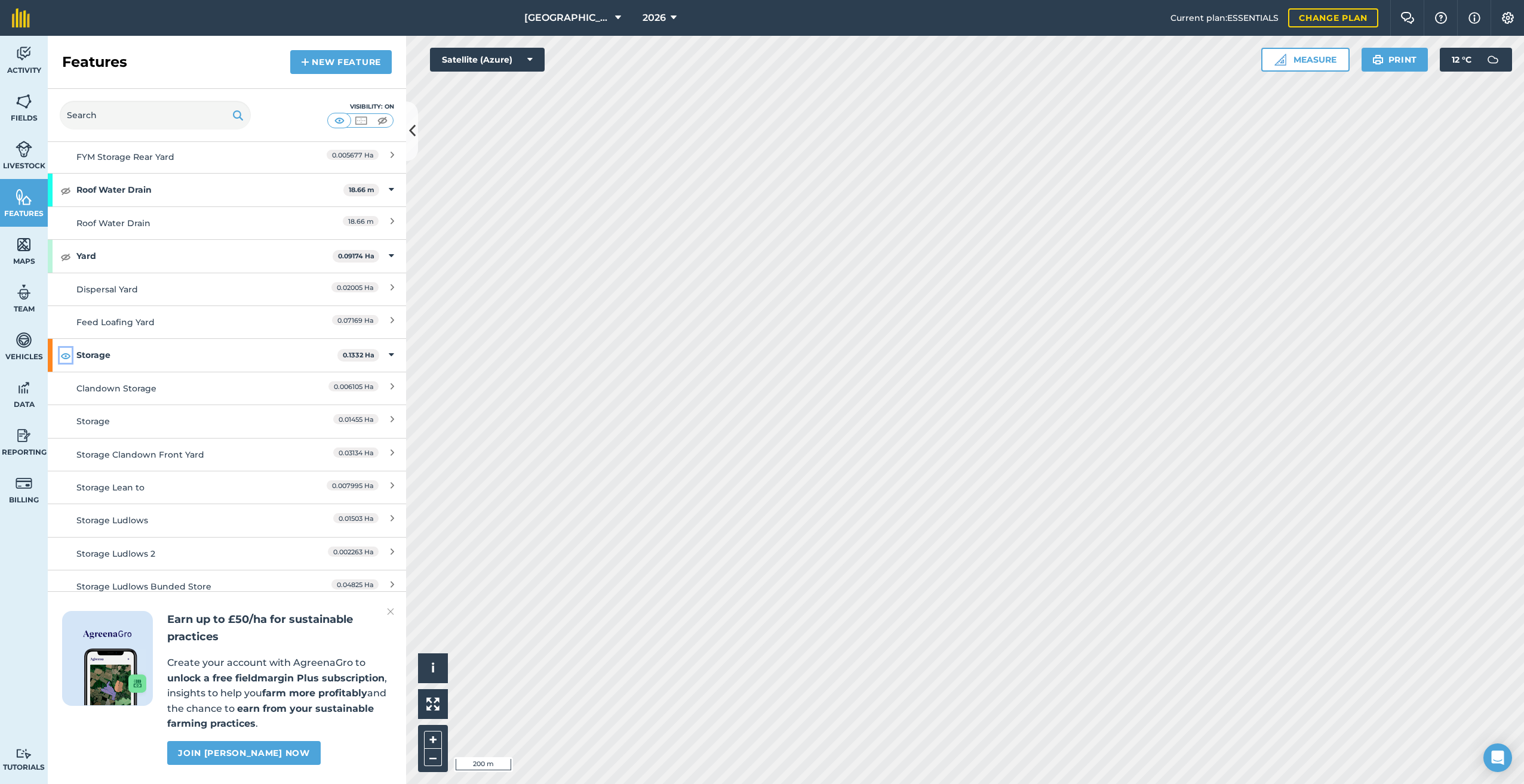
click at [65, 349] on img at bounding box center [65, 356] width 11 height 14
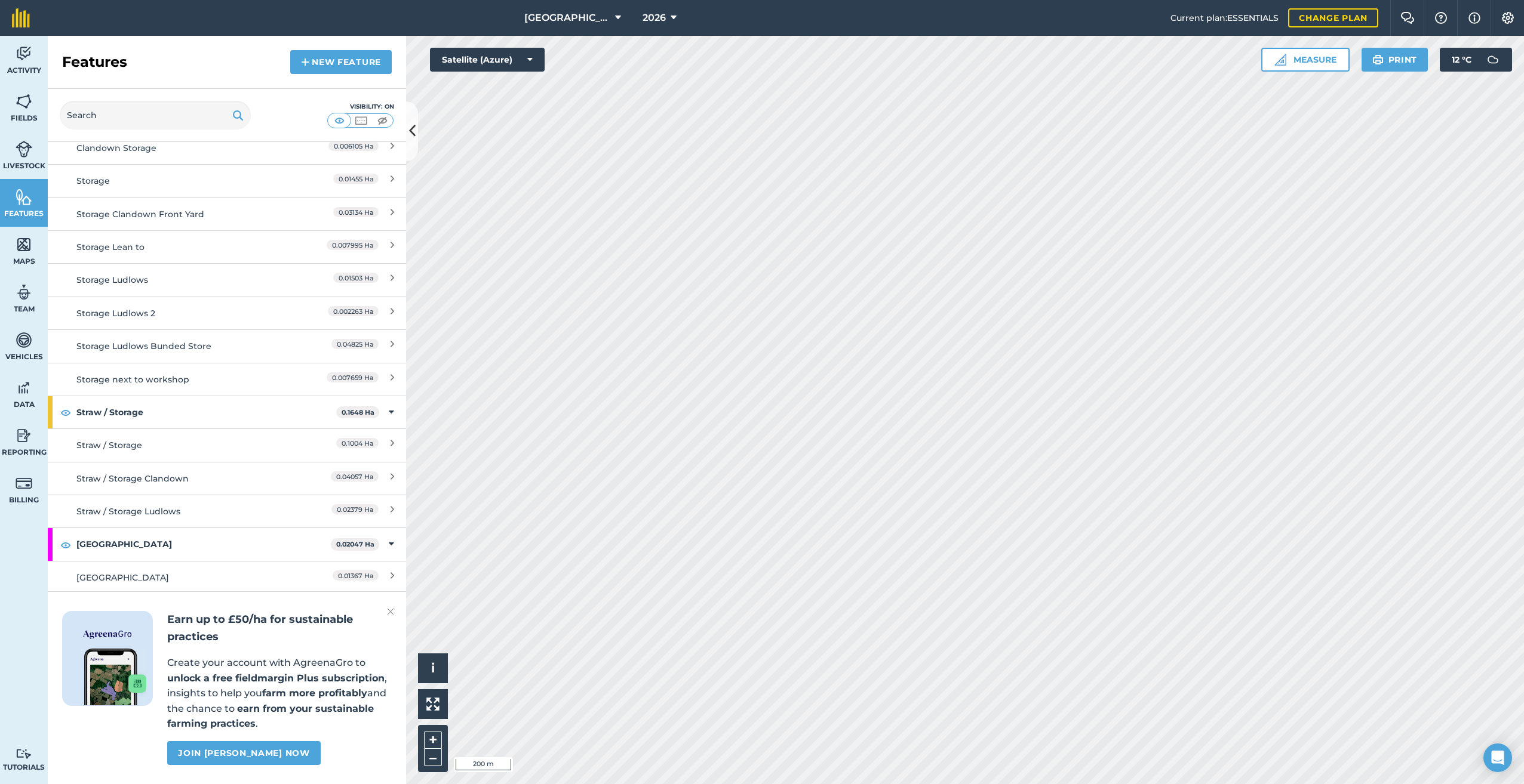
scroll to position [2208, 0]
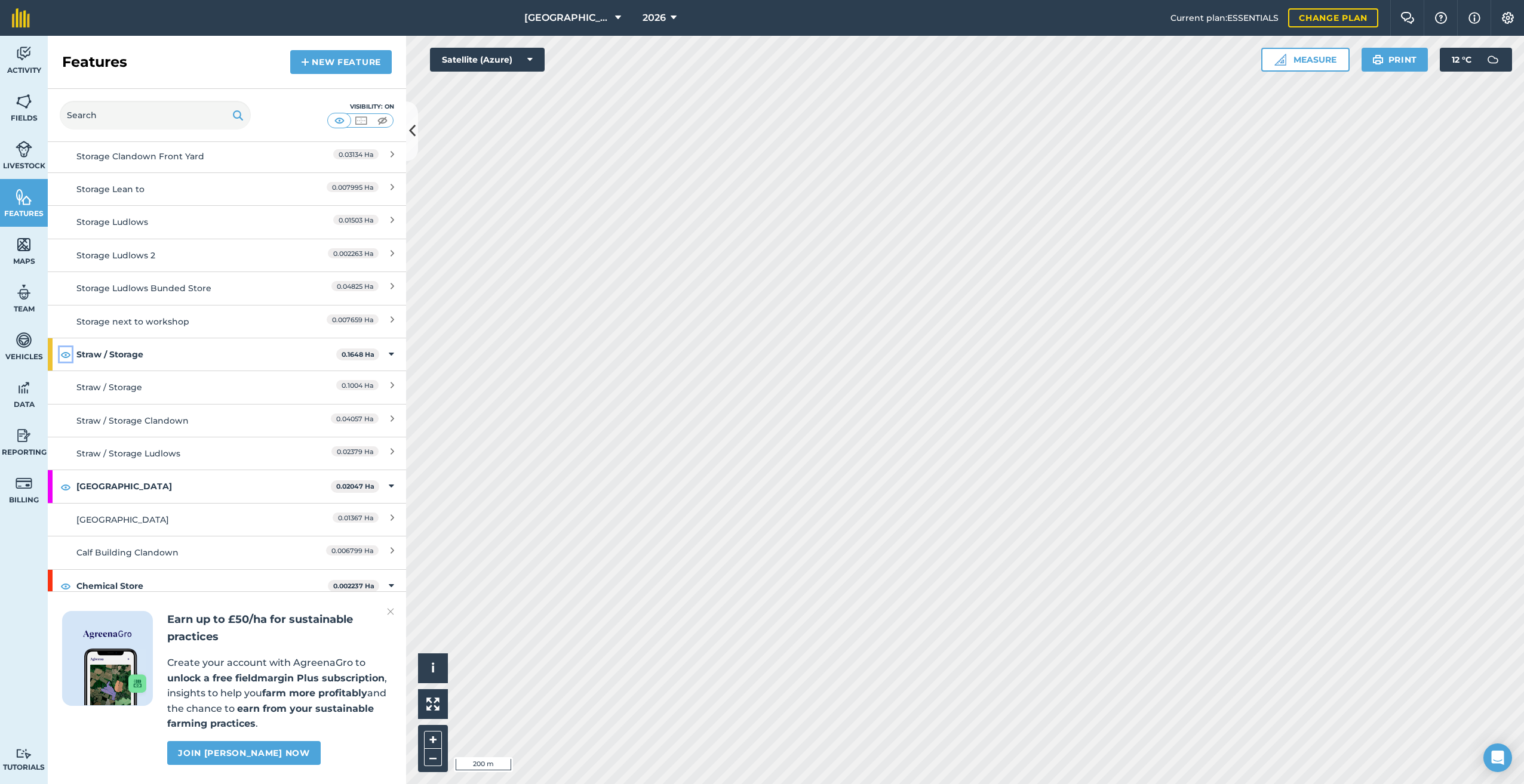
click at [66, 347] on img at bounding box center [65, 354] width 11 height 14
click at [66, 480] on img at bounding box center [65, 487] width 11 height 14
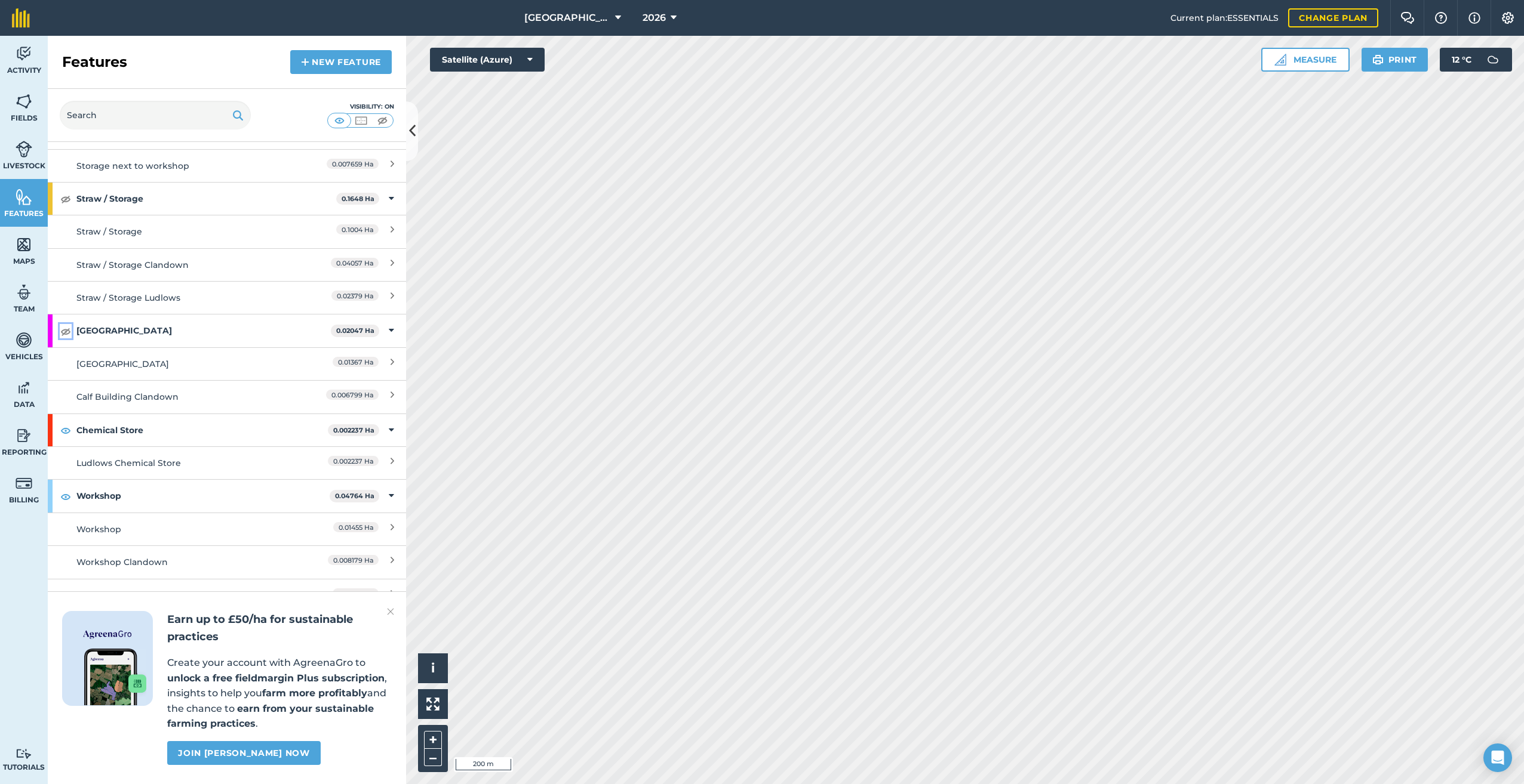
scroll to position [2387, 0]
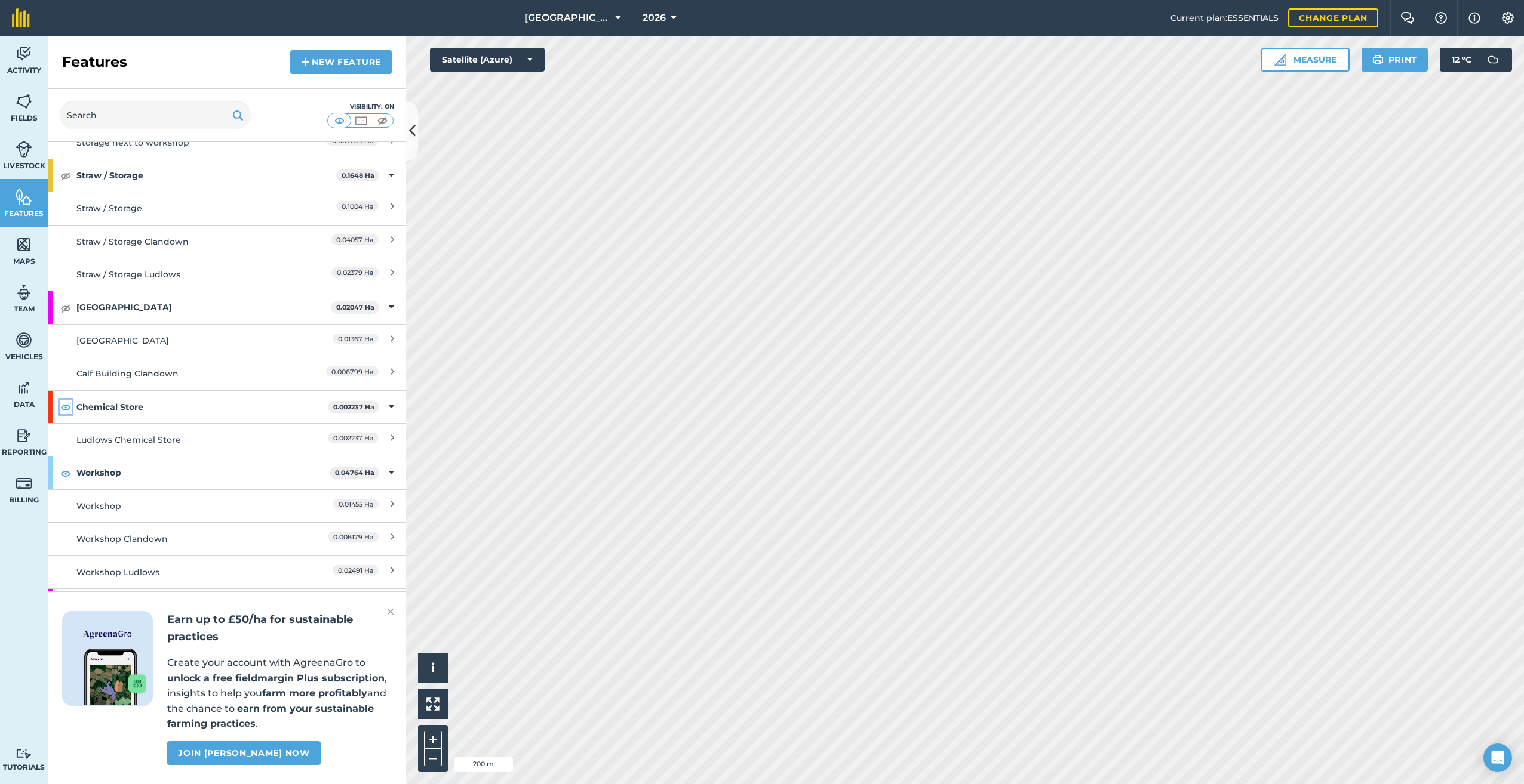
click at [64, 400] on img at bounding box center [65, 407] width 11 height 14
click at [61, 466] on img at bounding box center [65, 473] width 11 height 14
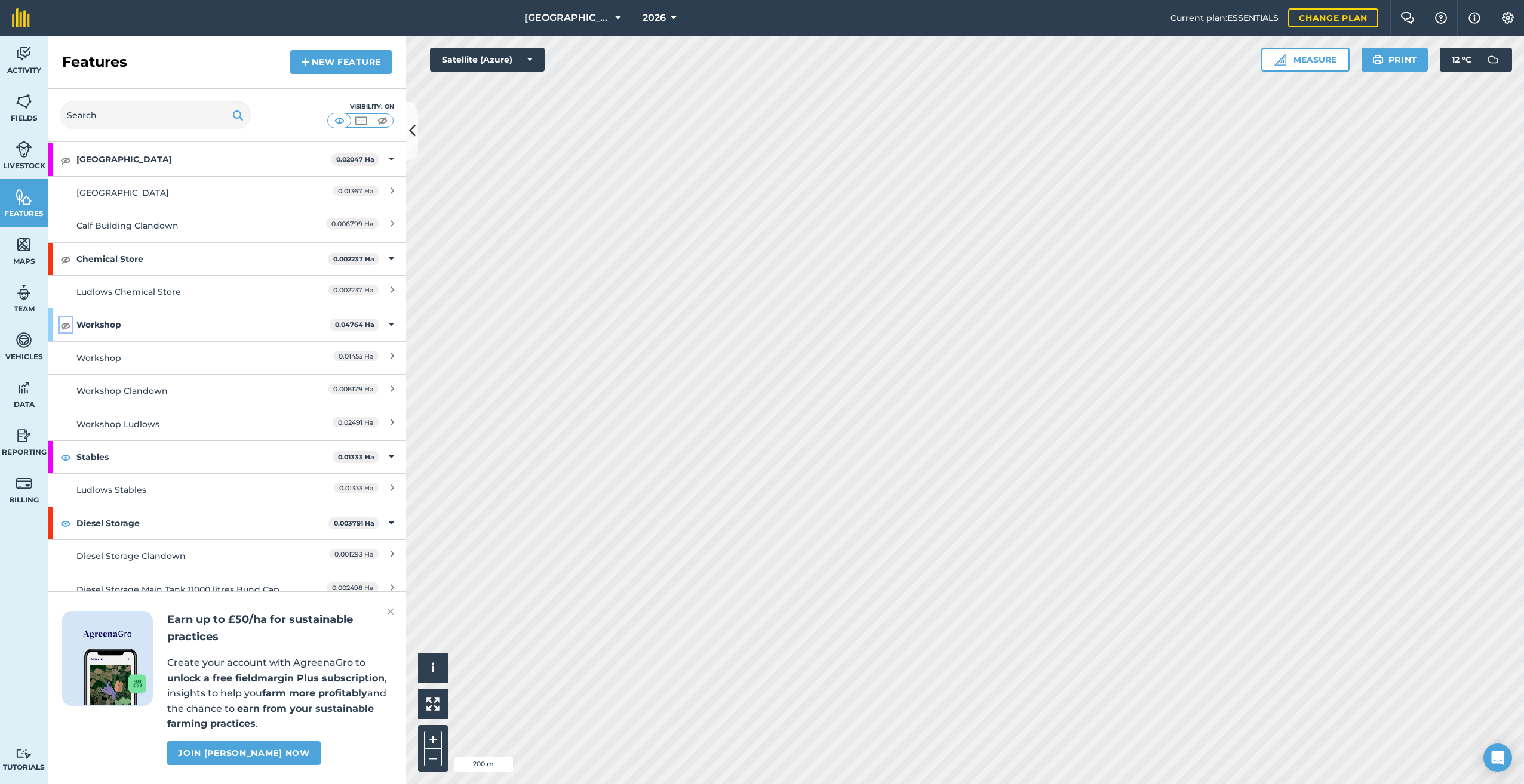
scroll to position [2566, 0]
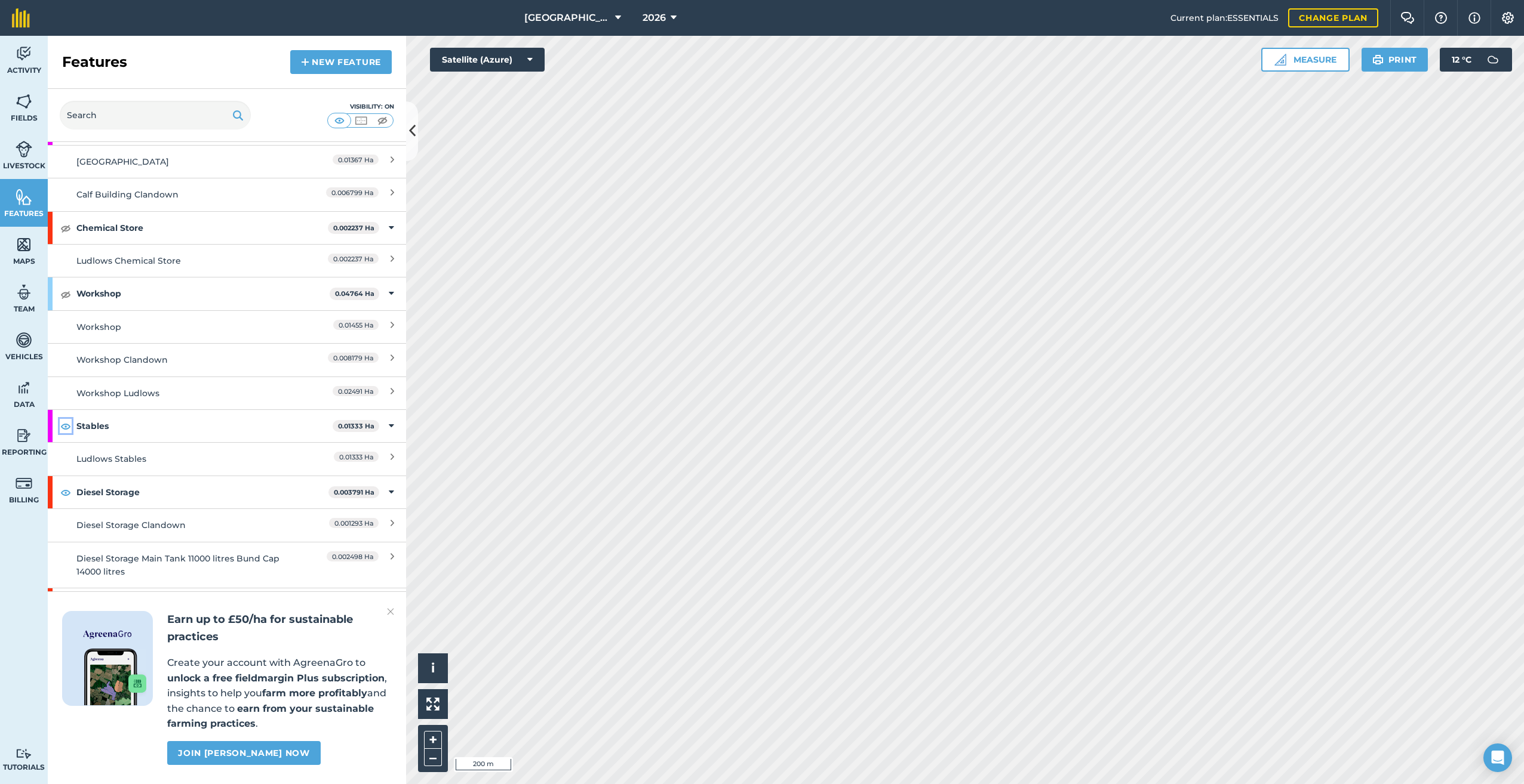
click at [67, 419] on img at bounding box center [65, 426] width 11 height 14
click at [66, 485] on img at bounding box center [65, 492] width 11 height 14
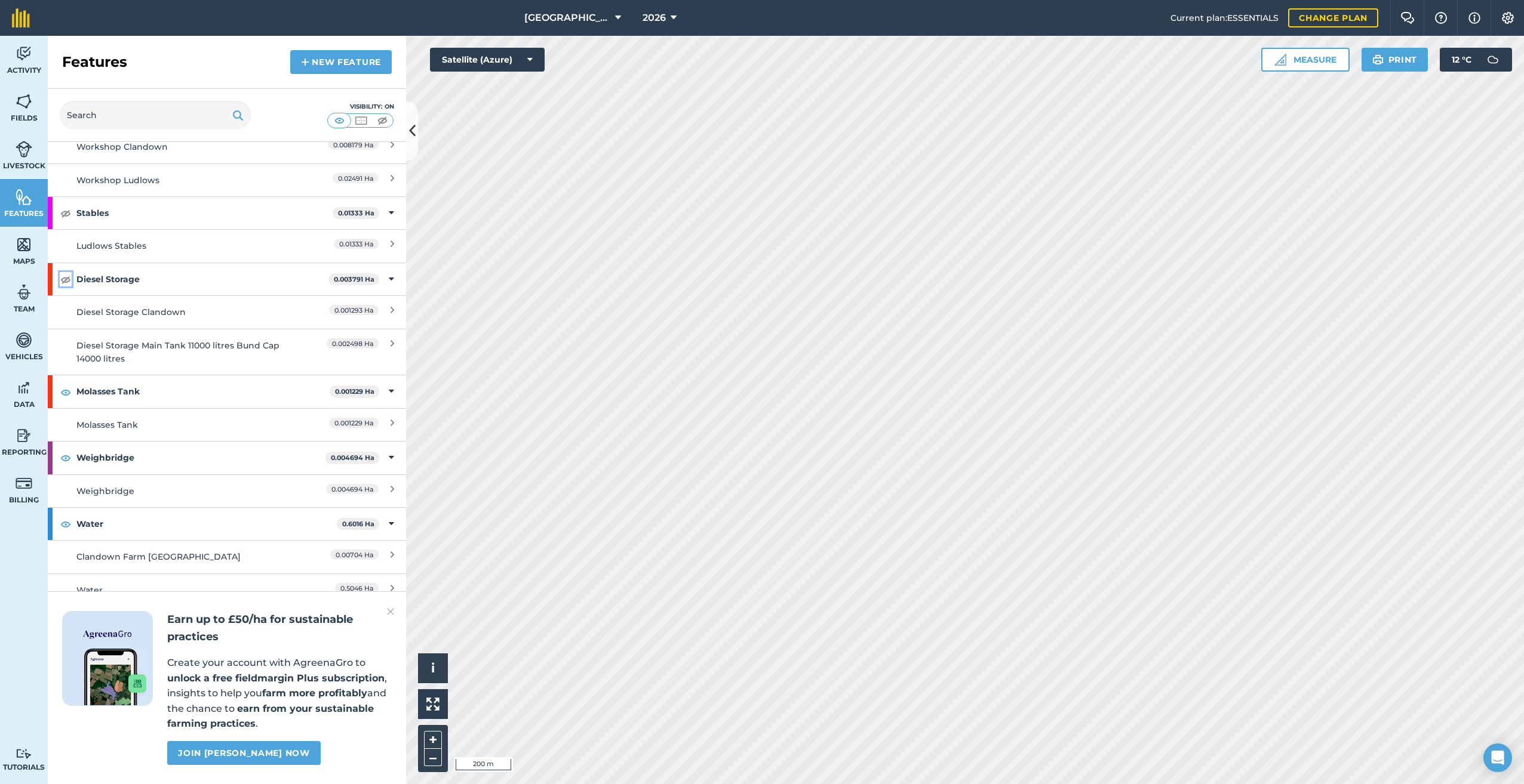
scroll to position [2805, 0]
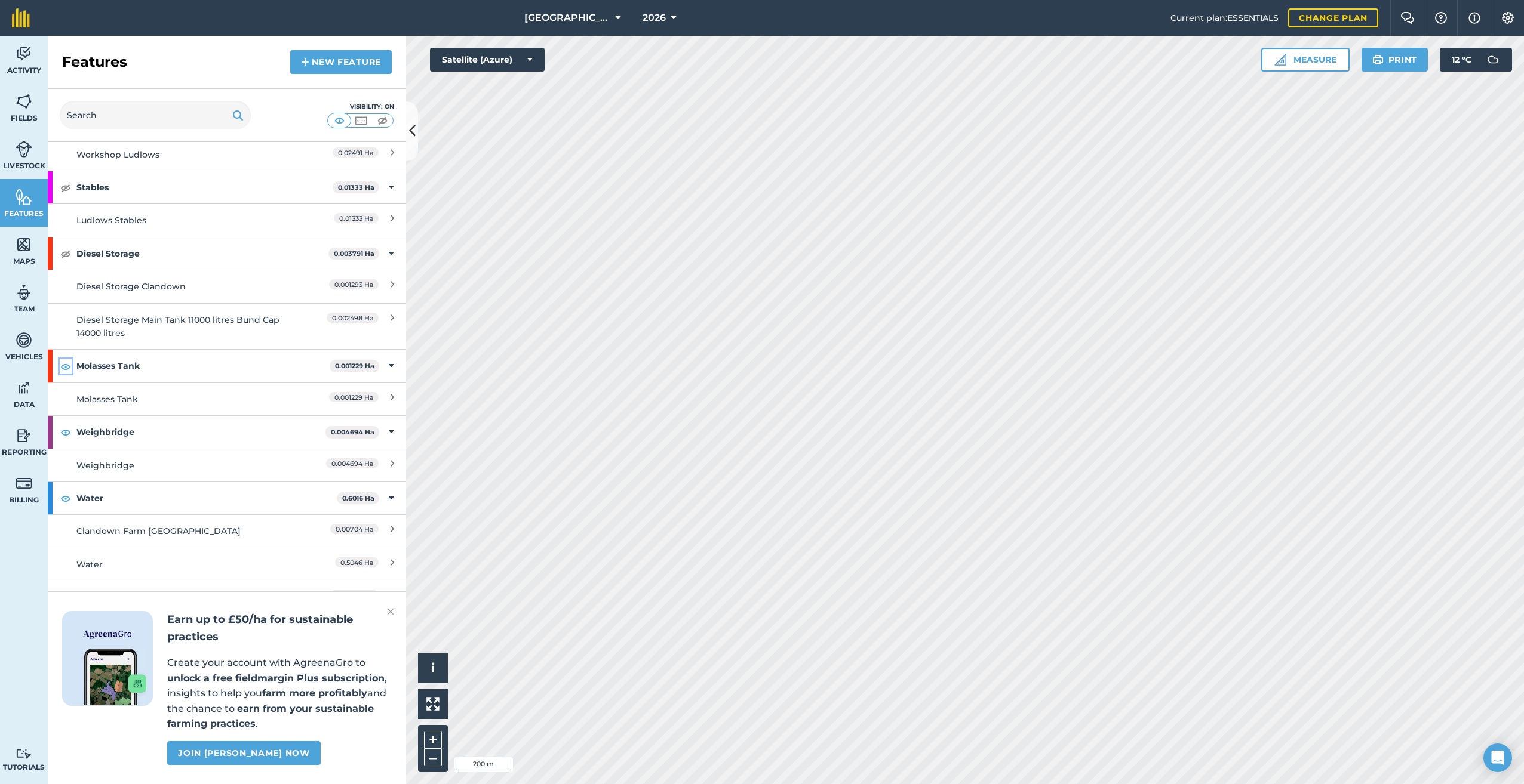
click at [65, 359] on img at bounding box center [65, 366] width 11 height 14
click at [68, 425] on img at bounding box center [65, 432] width 11 height 14
click at [68, 491] on img at bounding box center [65, 498] width 11 height 14
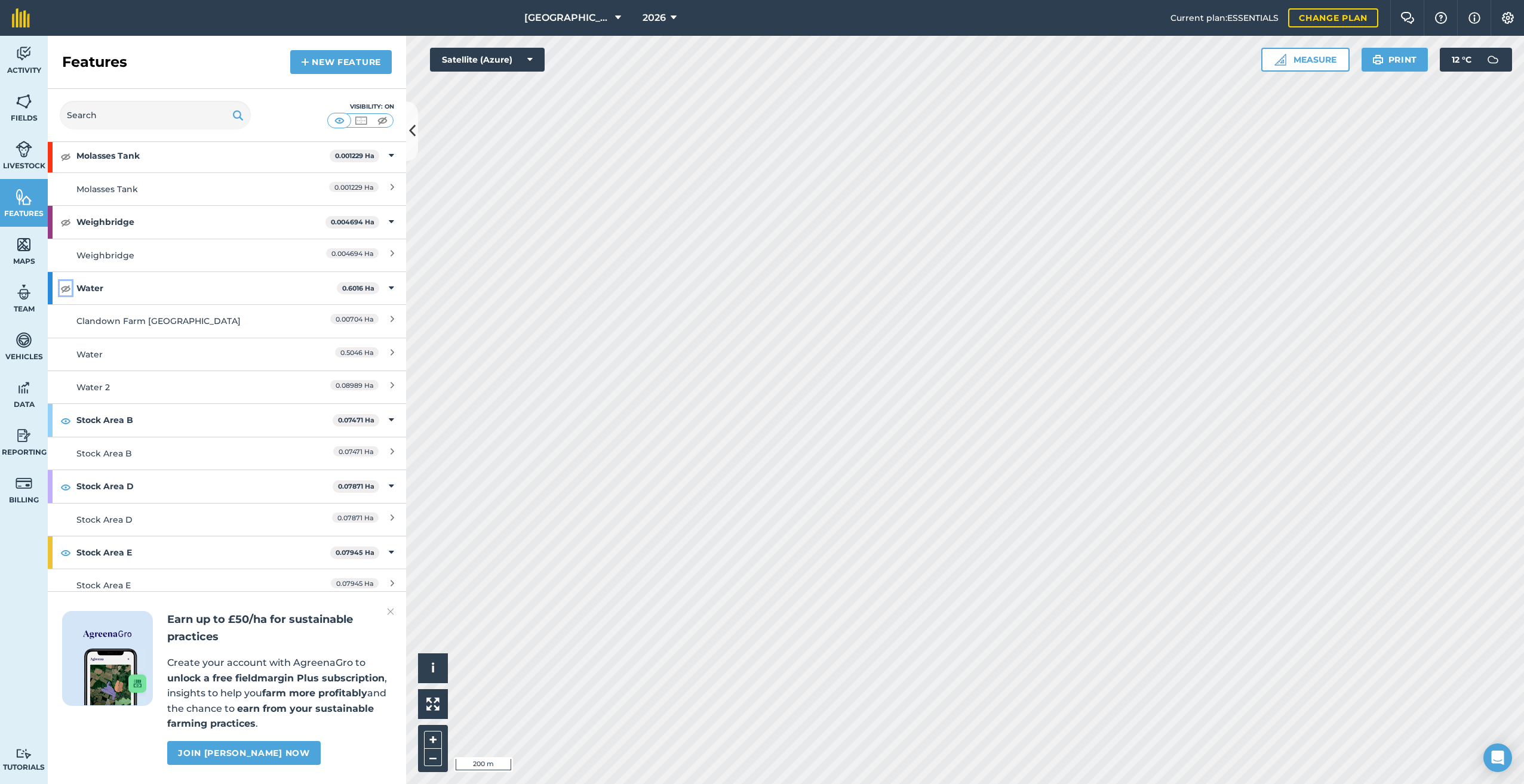
scroll to position [3043, 0]
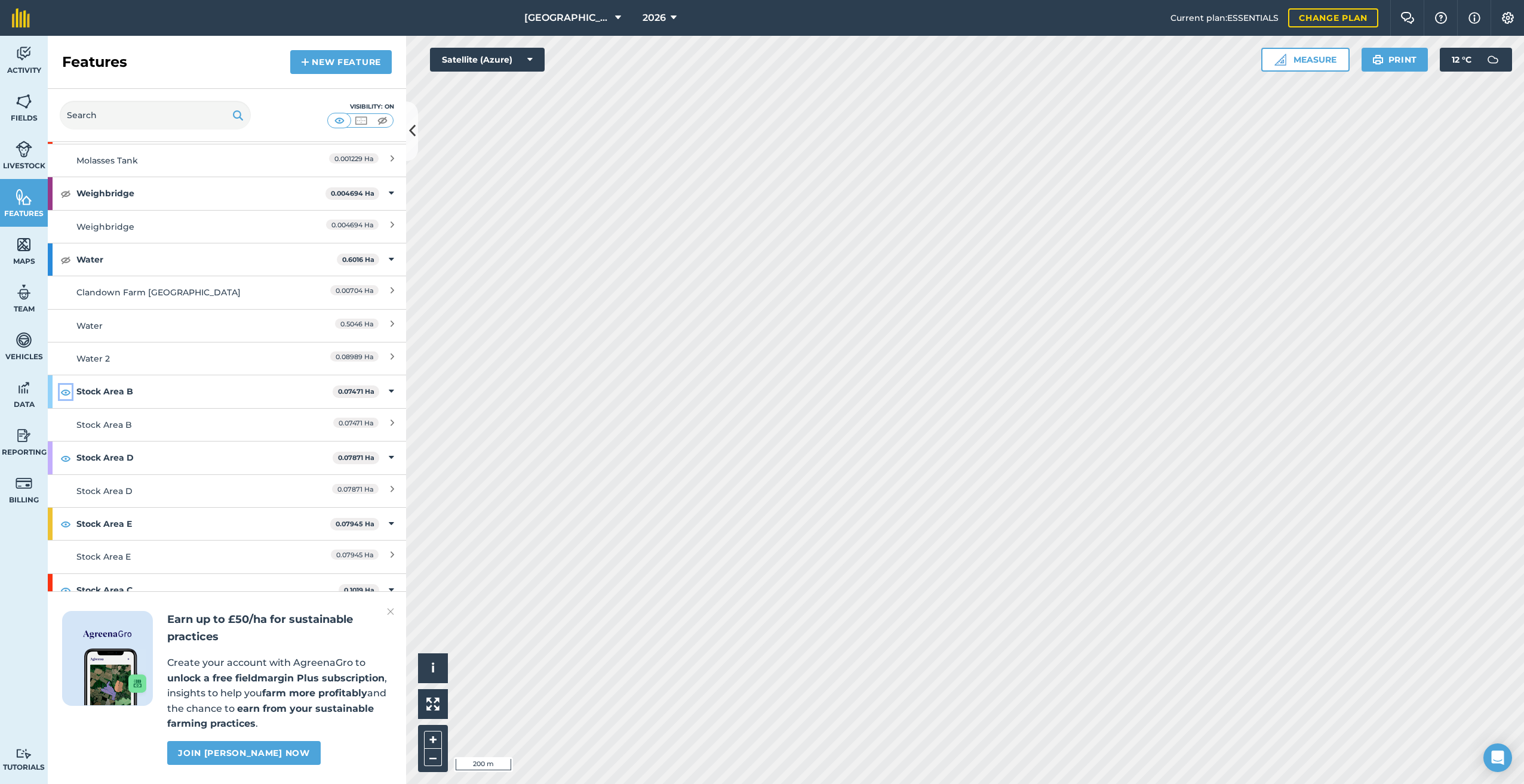
drag, startPoint x: 63, startPoint y: 375, endPoint x: 65, endPoint y: 384, distance: 9.2
click at [64, 385] on img at bounding box center [65, 392] width 11 height 14
click at [63, 451] on img at bounding box center [65, 458] width 11 height 14
click at [61, 517] on button at bounding box center [65, 524] width 12 height 14
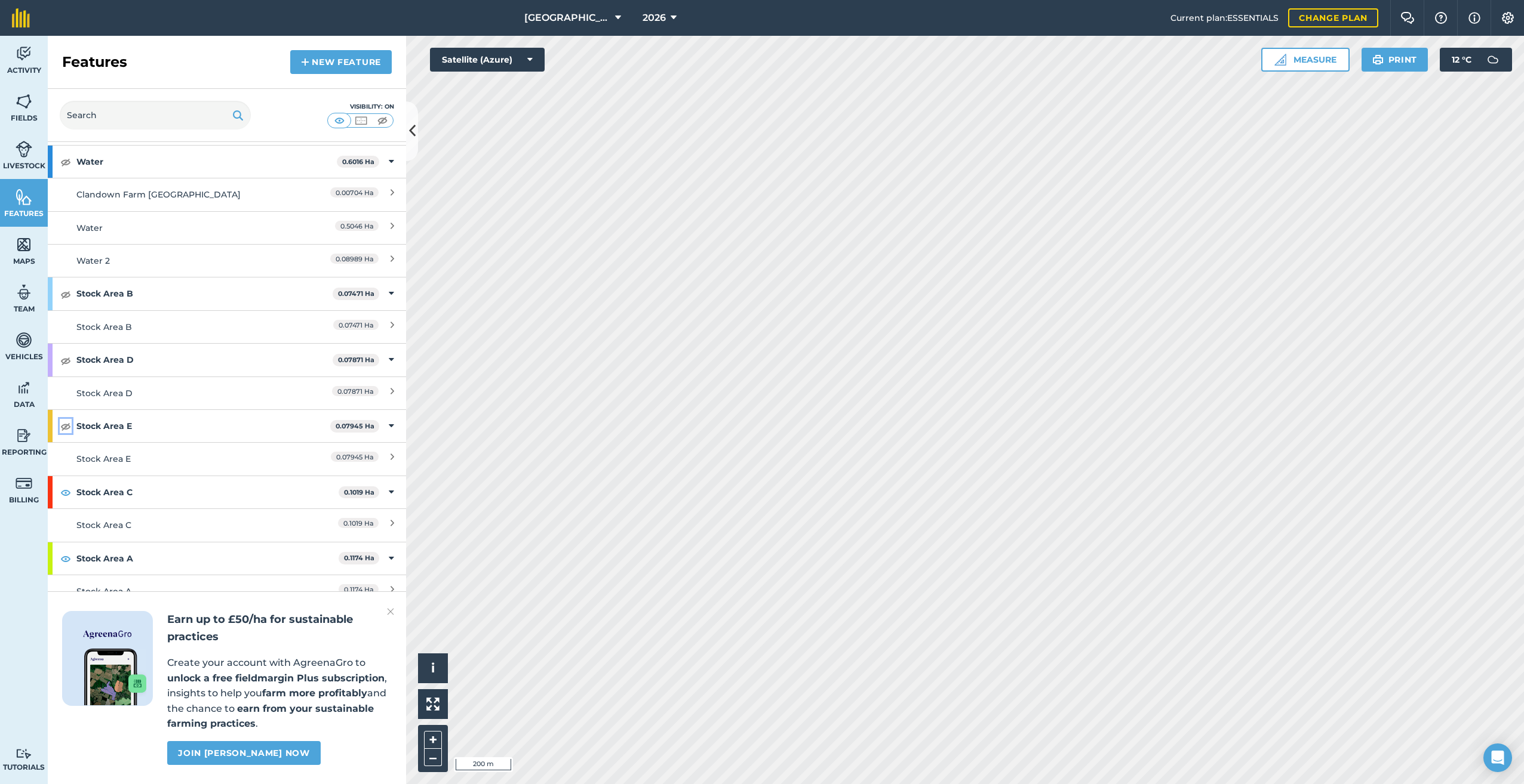
scroll to position [3222, 0]
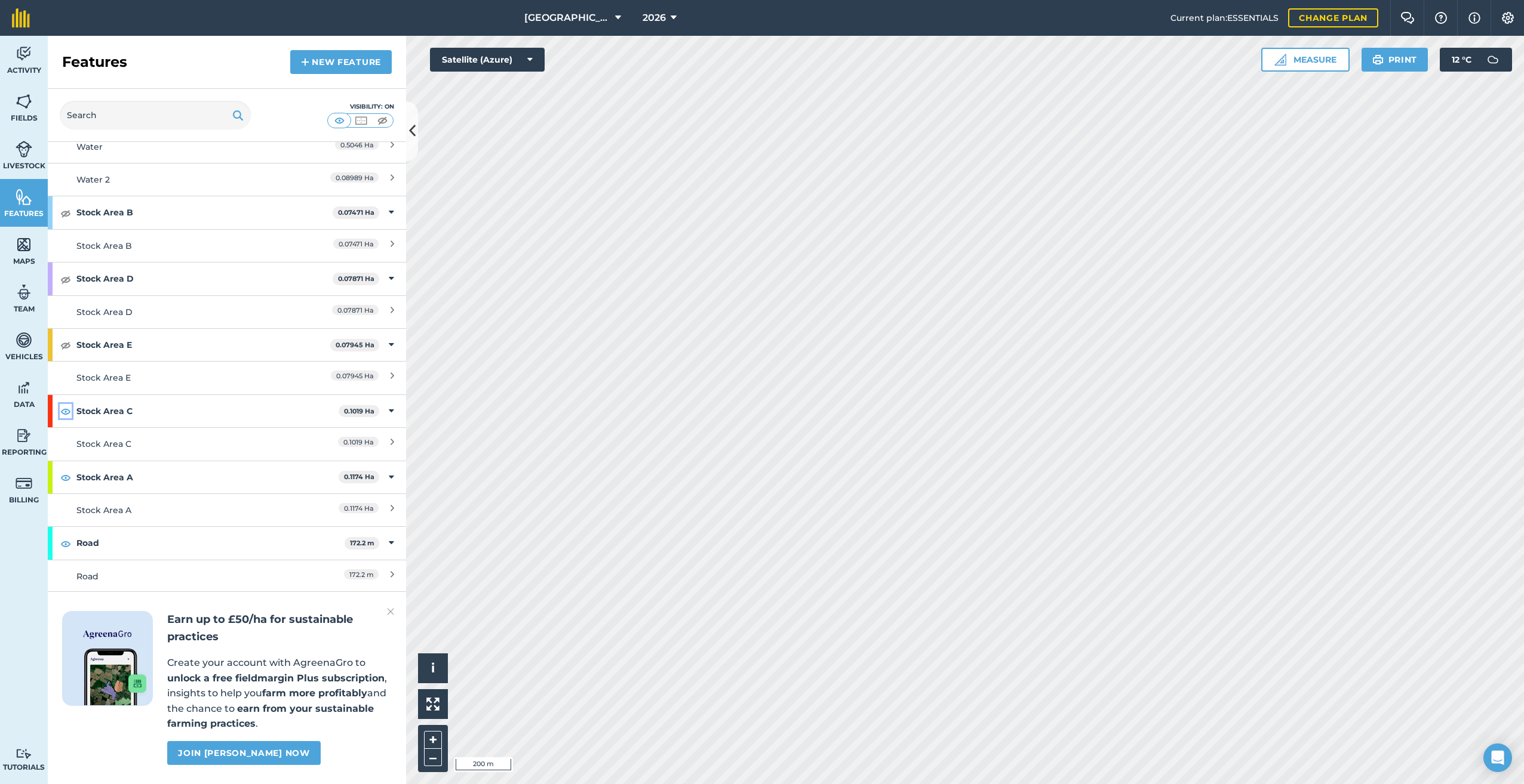
drag, startPoint x: 68, startPoint y: 398, endPoint x: 74, endPoint y: 417, distance: 19.9
click at [68, 404] on img at bounding box center [65, 411] width 11 height 14
click at [65, 470] on img at bounding box center [65, 477] width 11 height 14
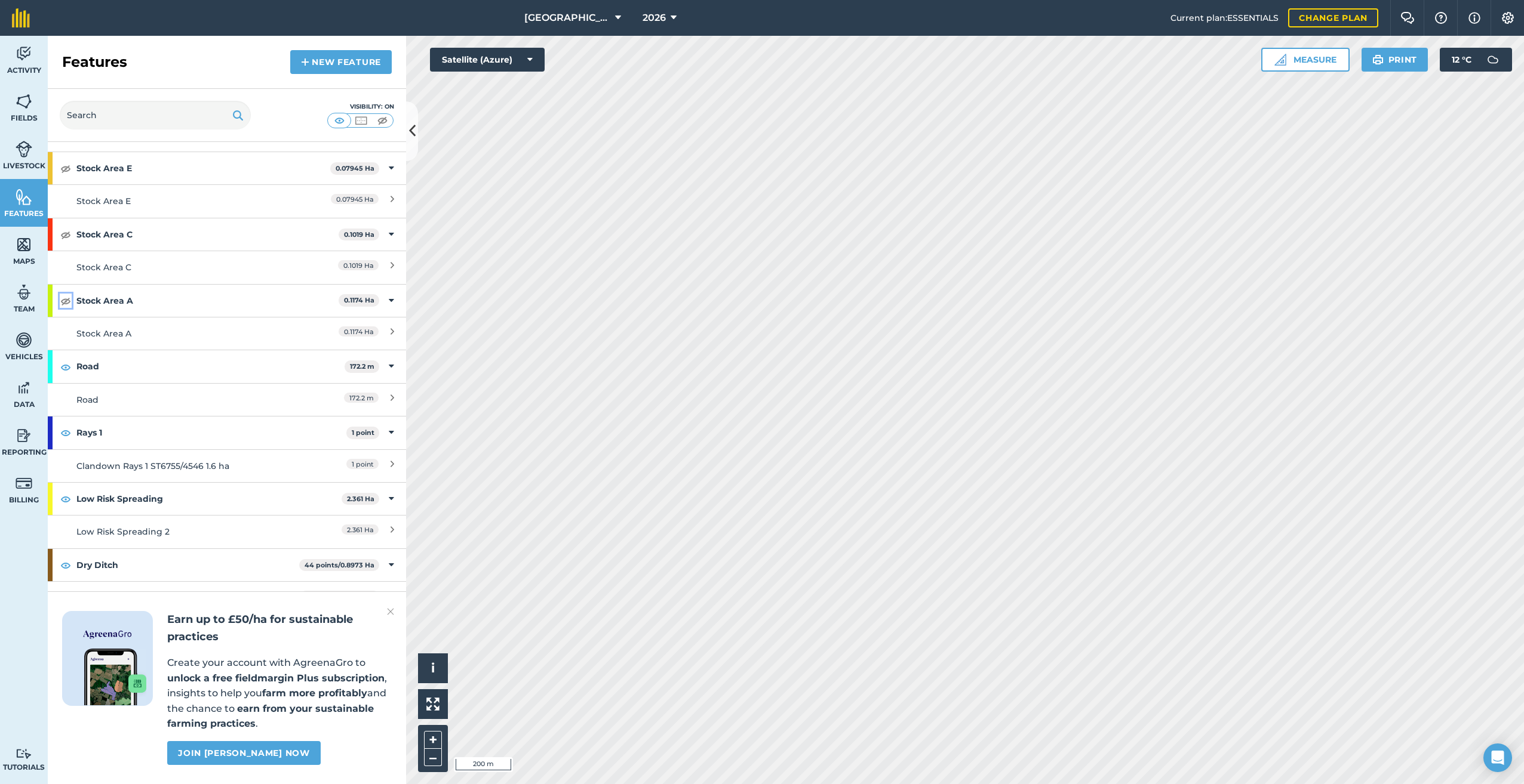
scroll to position [3401, 0]
click at [62, 357] on img at bounding box center [65, 365] width 11 height 14
click at [66, 423] on img at bounding box center [65, 430] width 11 height 14
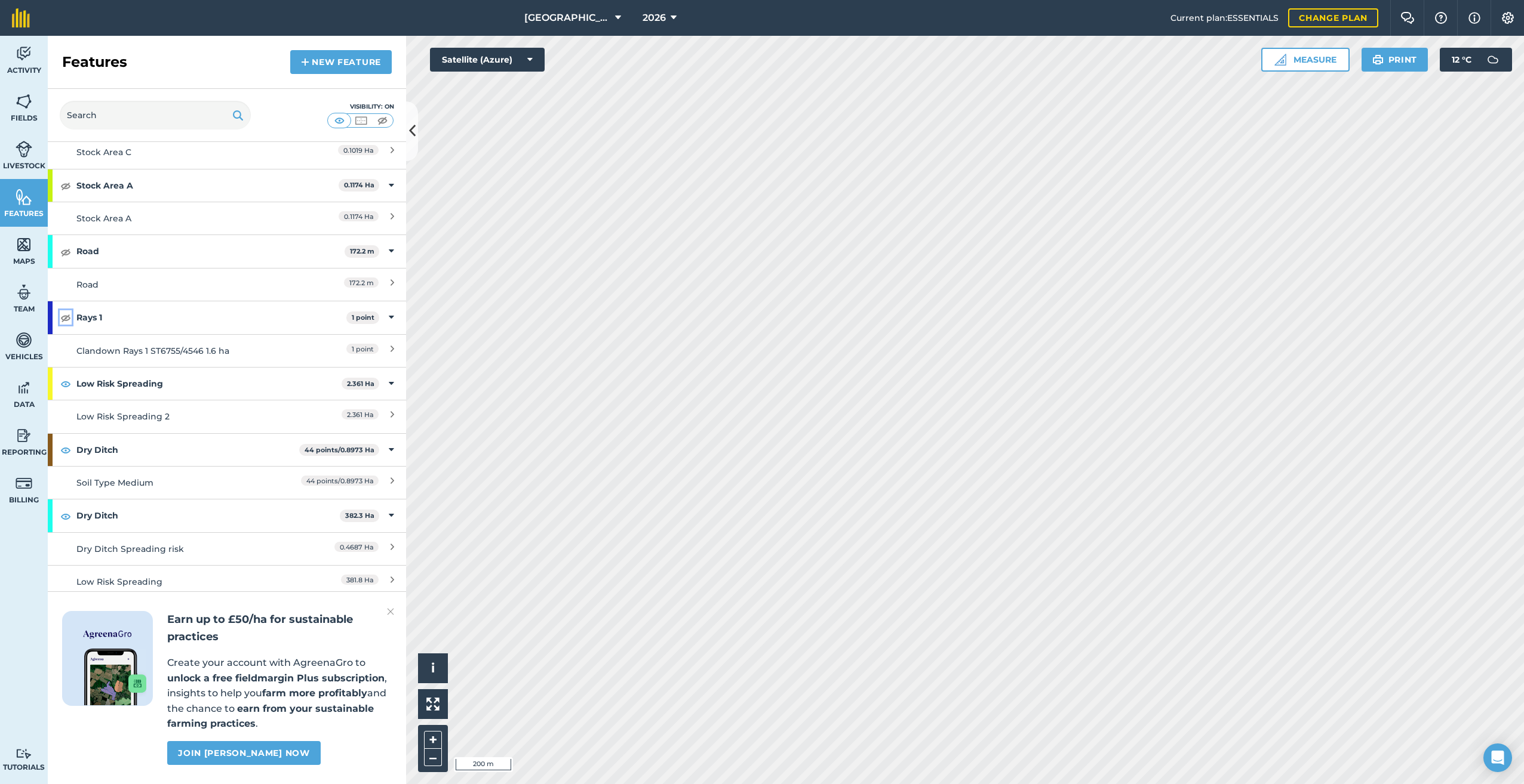
scroll to position [3580, 0]
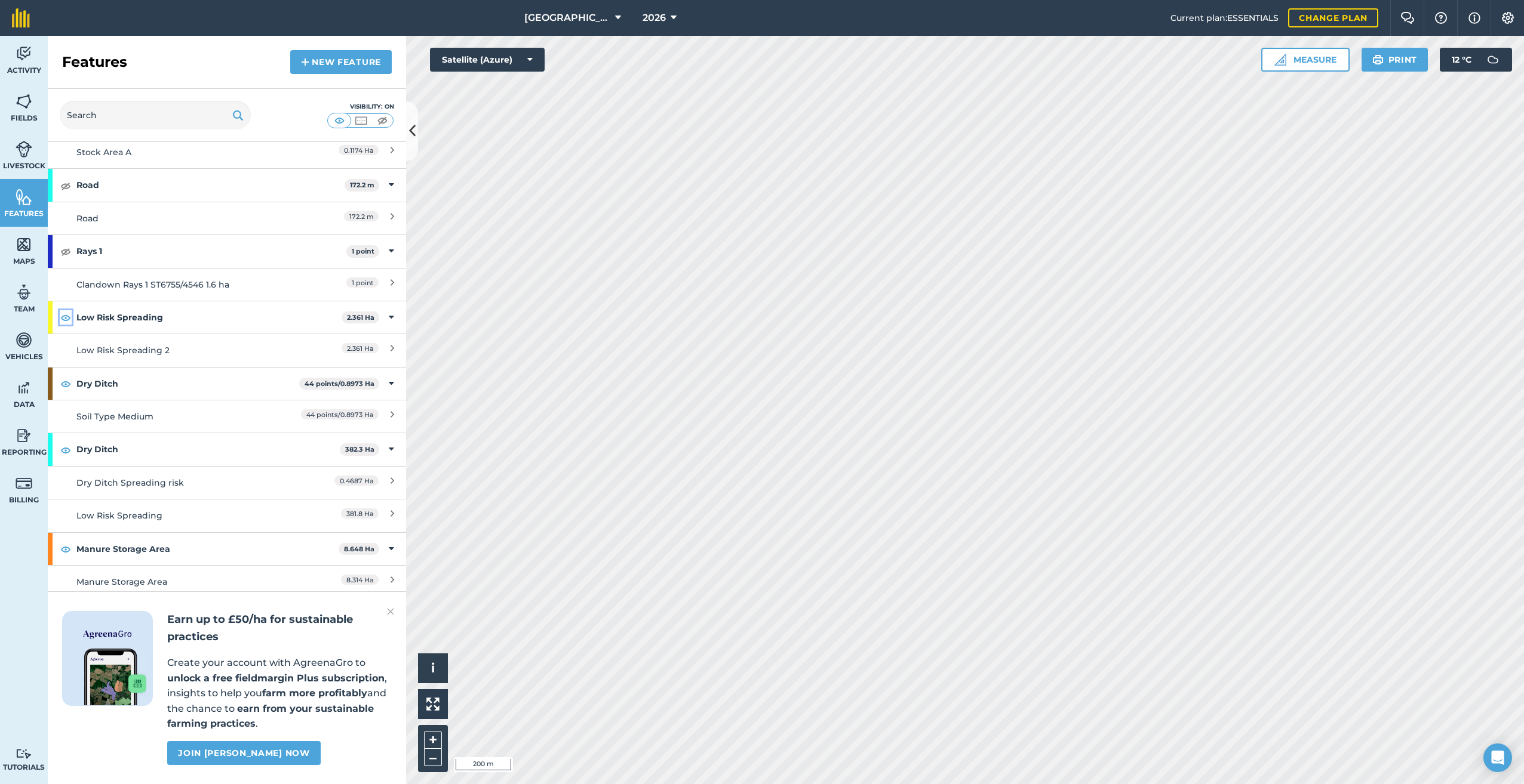
click at [67, 310] on img at bounding box center [65, 317] width 11 height 14
click at [67, 377] on img at bounding box center [65, 384] width 11 height 14
click at [63, 443] on img at bounding box center [65, 450] width 11 height 14
click at [68, 443] on img at bounding box center [65, 450] width 11 height 14
click at [67, 443] on img at bounding box center [65, 450] width 11 height 14
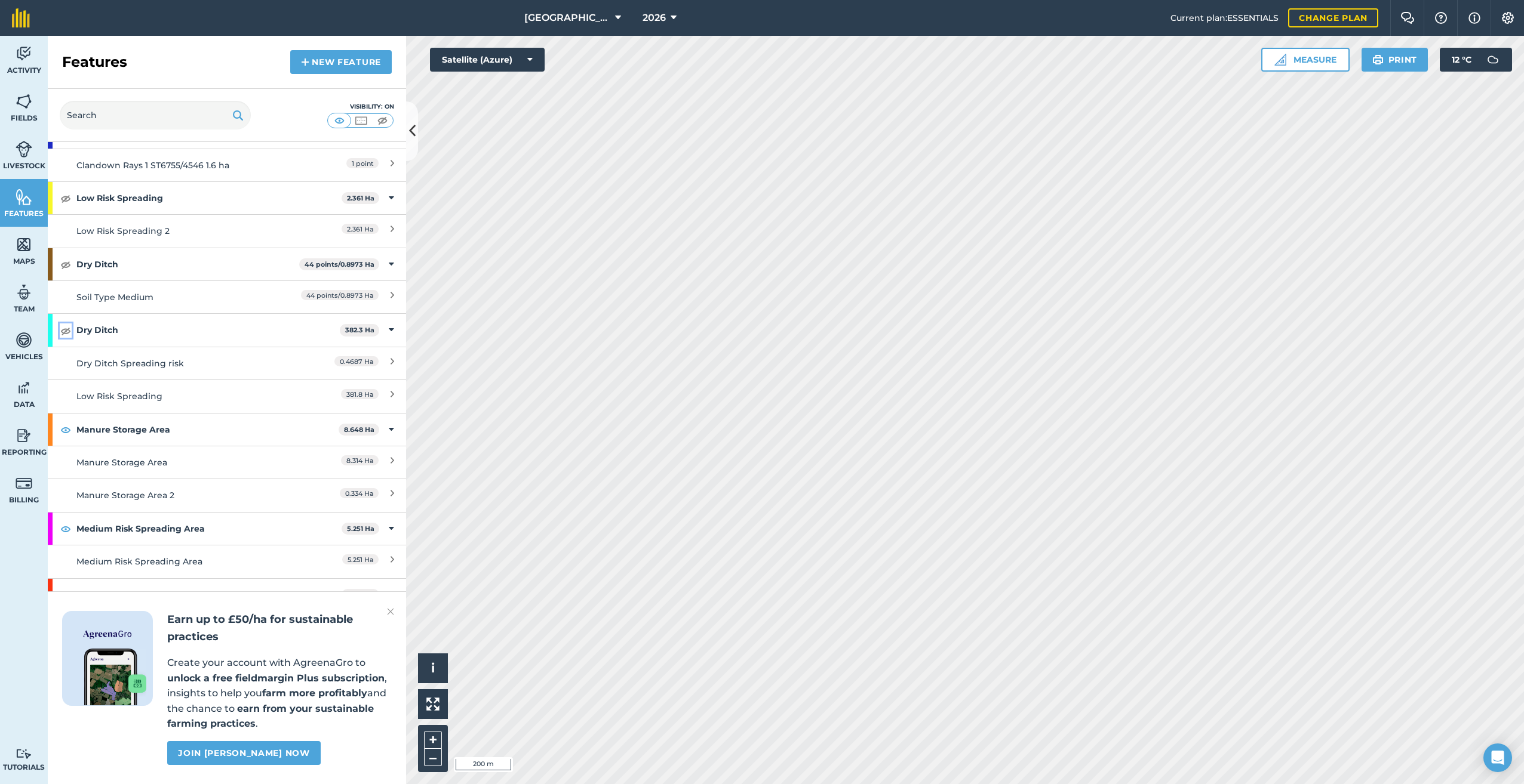
scroll to position [3712, 0]
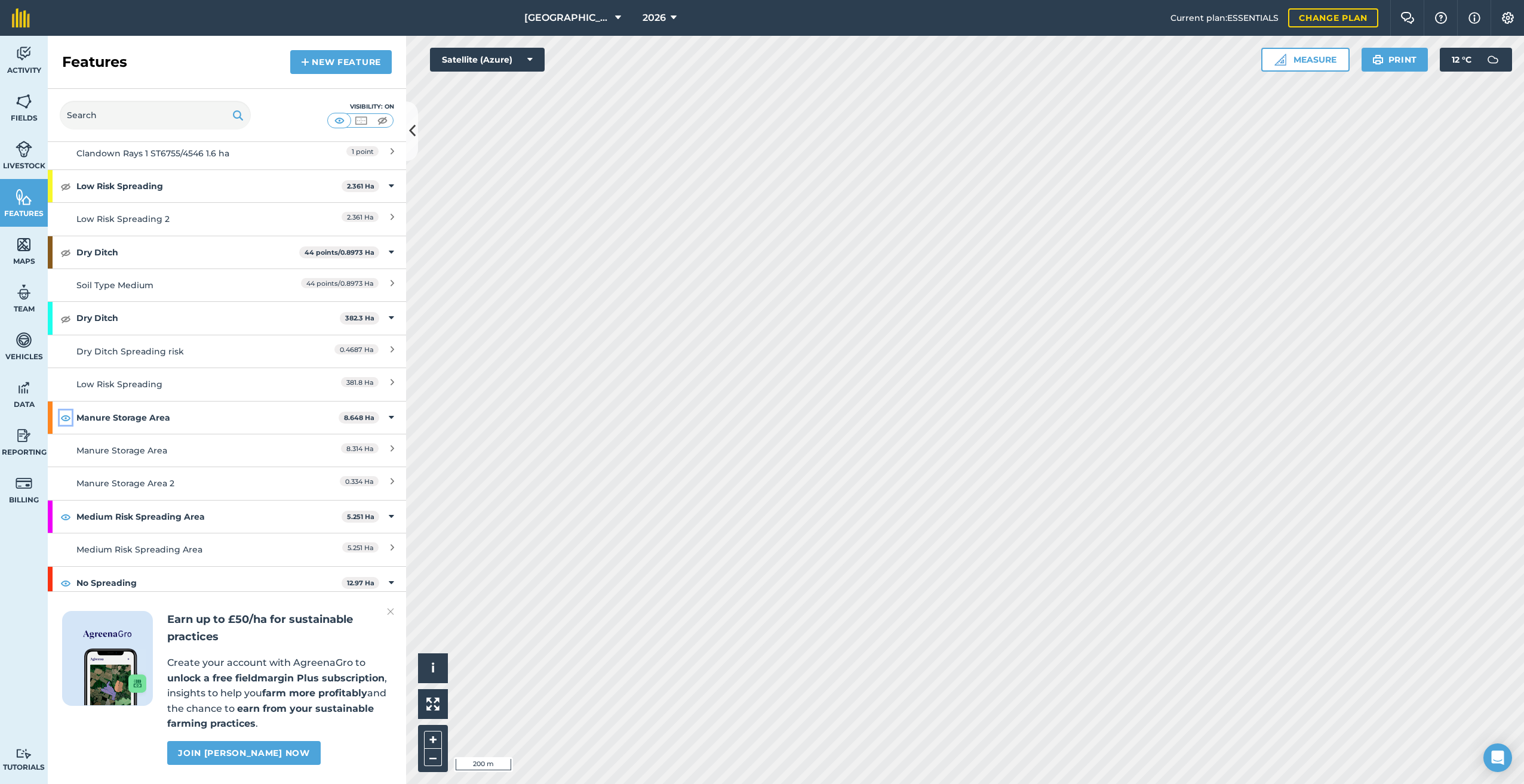
click at [62, 411] on img at bounding box center [65, 418] width 11 height 14
click at [63, 510] on img at bounding box center [65, 517] width 11 height 14
click at [65, 576] on img at bounding box center [65, 583] width 11 height 14
